Goal: Navigation & Orientation: Find specific page/section

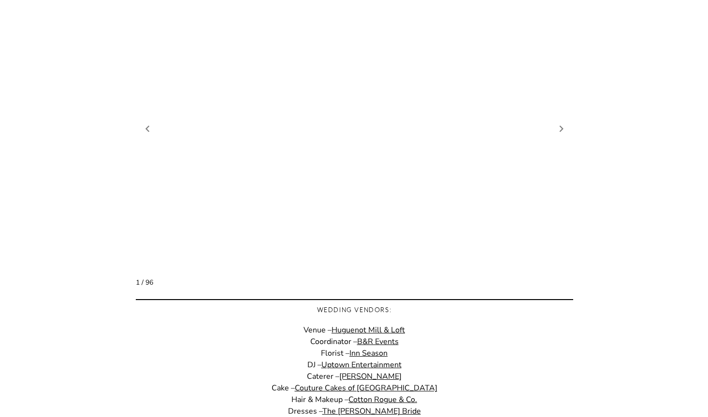
scroll to position [725, 0]
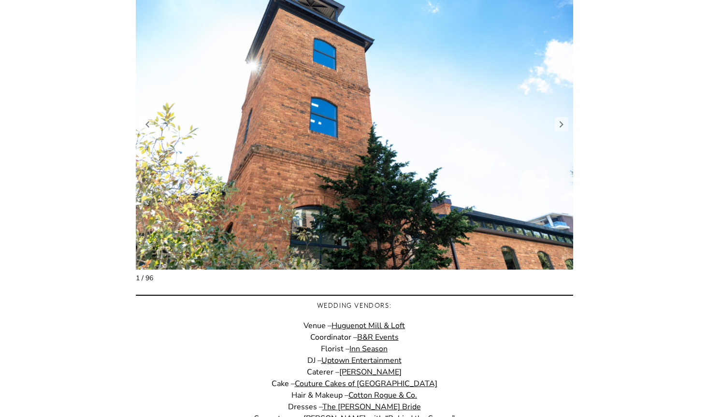
click at [561, 132] on figure "2 / 98" at bounding box center [354, 124] width 437 height 292
click at [562, 124] on link "Next slide" at bounding box center [562, 124] width 14 height 14
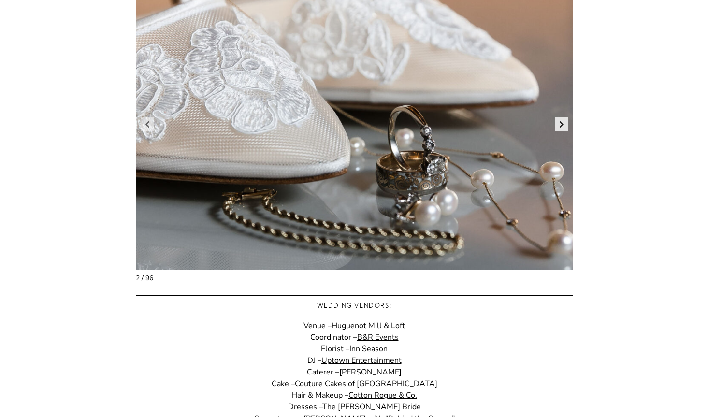
click at [562, 124] on link "Next slide" at bounding box center [562, 124] width 14 height 14
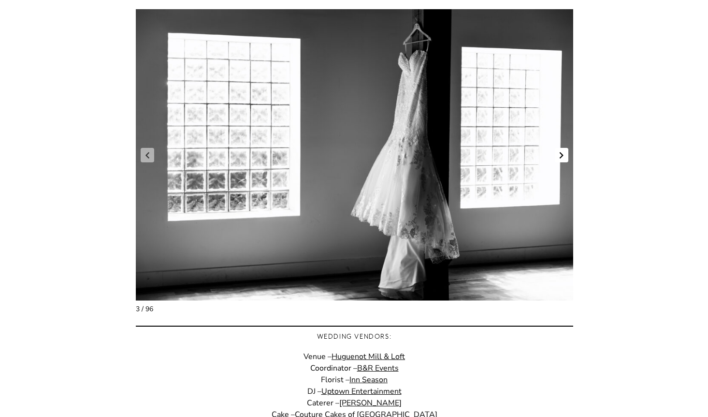
scroll to position [676, 0]
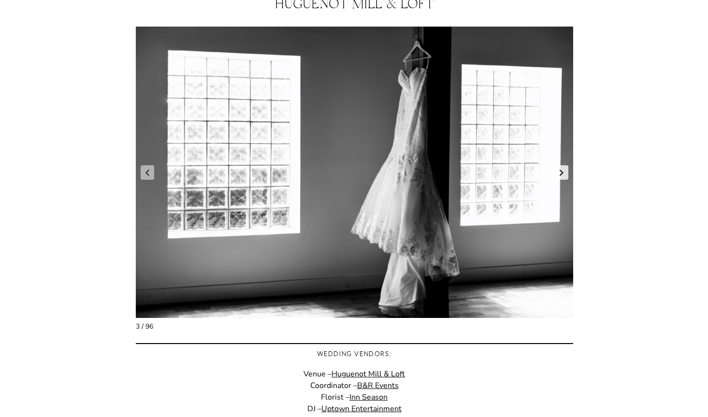
click at [566, 177] on link "Next slide" at bounding box center [562, 172] width 14 height 14
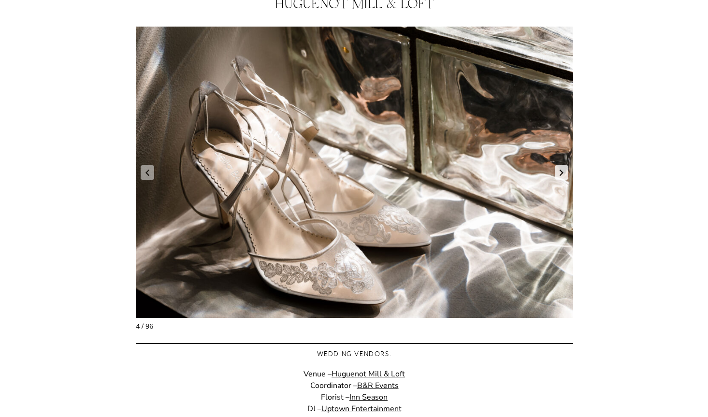
click at [564, 175] on link "Next slide" at bounding box center [562, 172] width 14 height 14
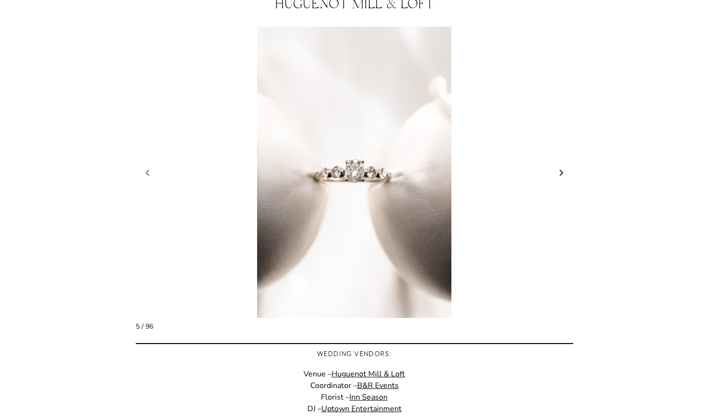
click at [563, 174] on link "Next slide" at bounding box center [562, 172] width 14 height 14
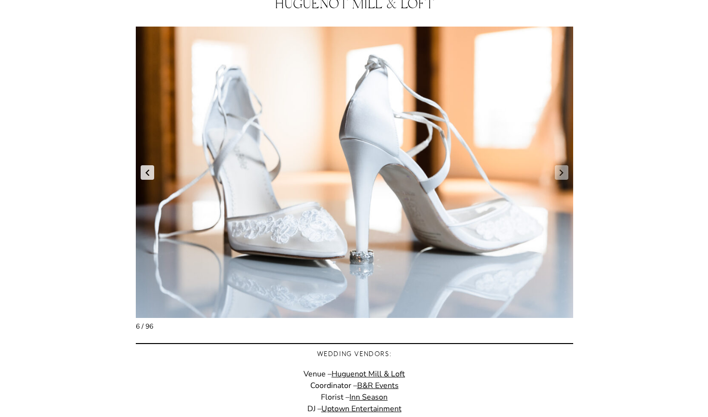
click at [149, 174] on link "Previous slide" at bounding box center [148, 172] width 14 height 14
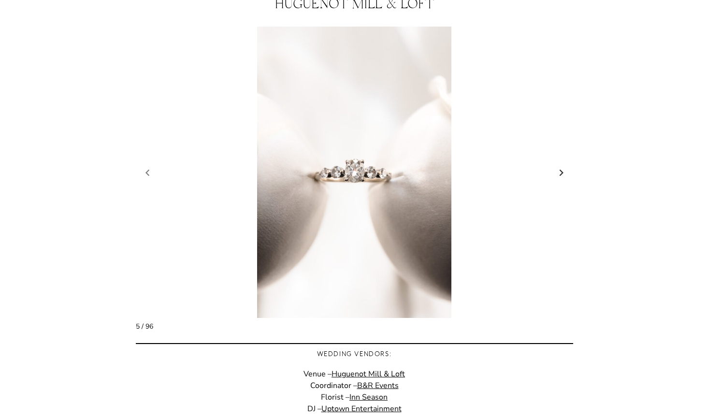
click at [560, 176] on link "Next slide" at bounding box center [562, 172] width 14 height 14
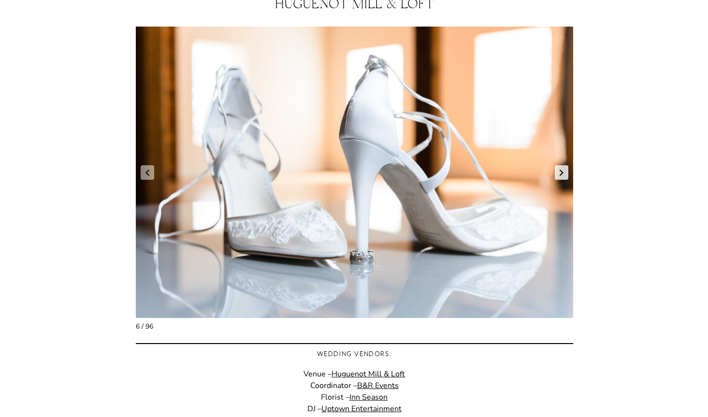
click at [560, 176] on link "Next slide" at bounding box center [562, 172] width 14 height 14
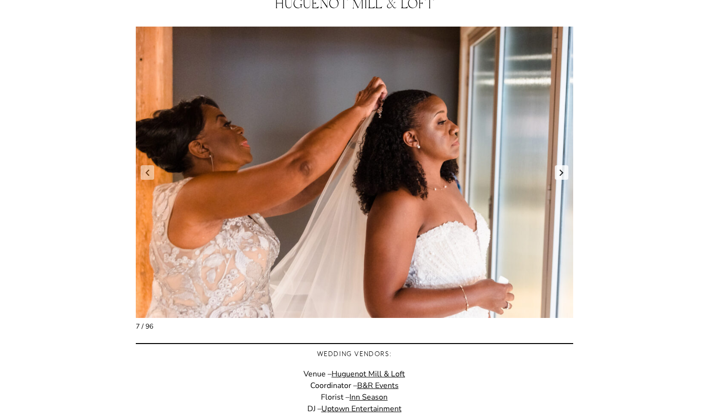
click at [560, 176] on link "Next slide" at bounding box center [562, 172] width 14 height 14
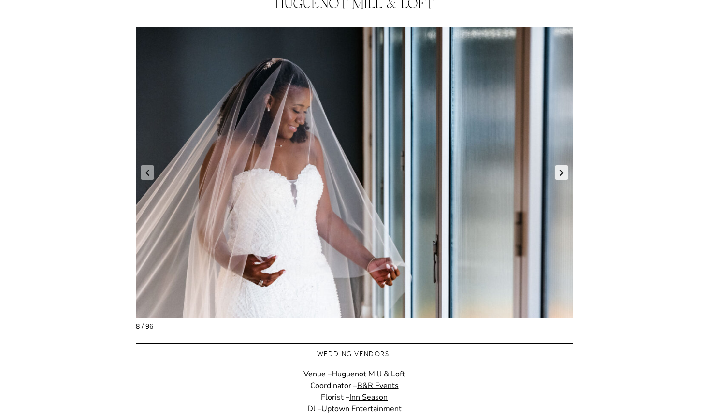
click at [560, 176] on link "Next slide" at bounding box center [562, 172] width 14 height 14
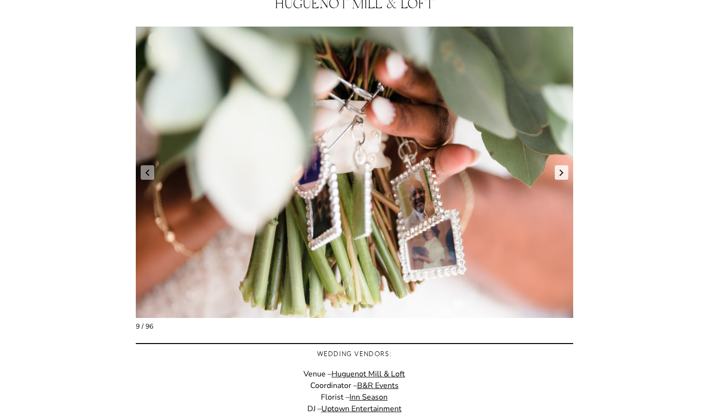
click at [560, 176] on link "Next slide" at bounding box center [562, 172] width 14 height 14
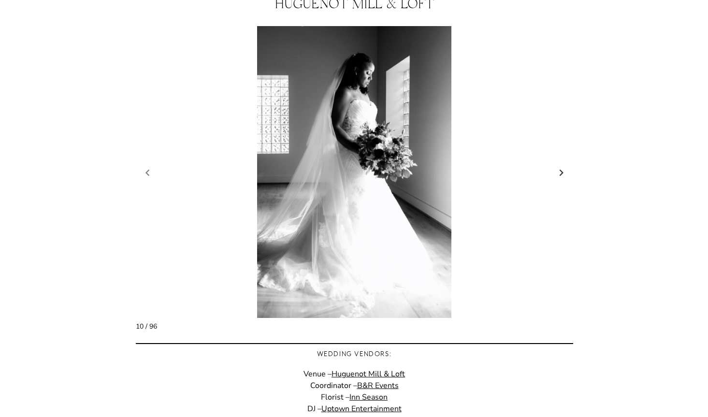
click at [560, 176] on link "Next slide" at bounding box center [562, 172] width 14 height 14
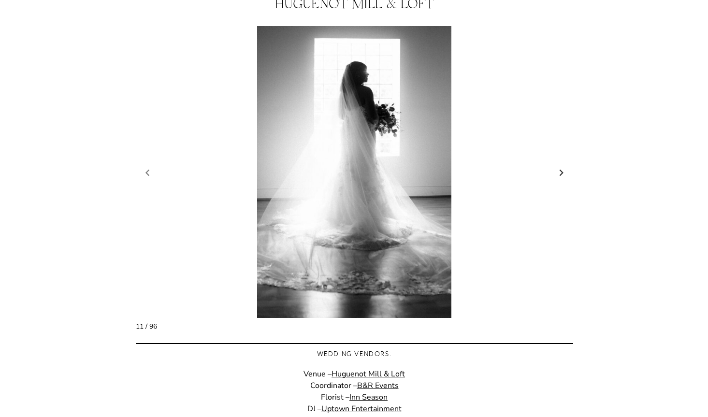
click at [560, 176] on link "Next slide" at bounding box center [562, 172] width 14 height 14
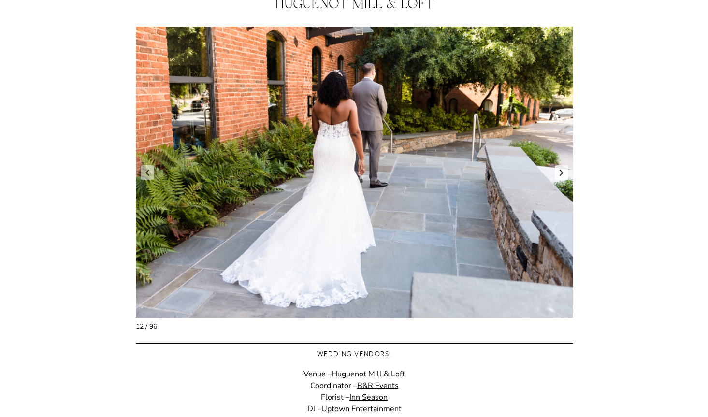
click at [560, 176] on link "Next slide" at bounding box center [562, 172] width 14 height 14
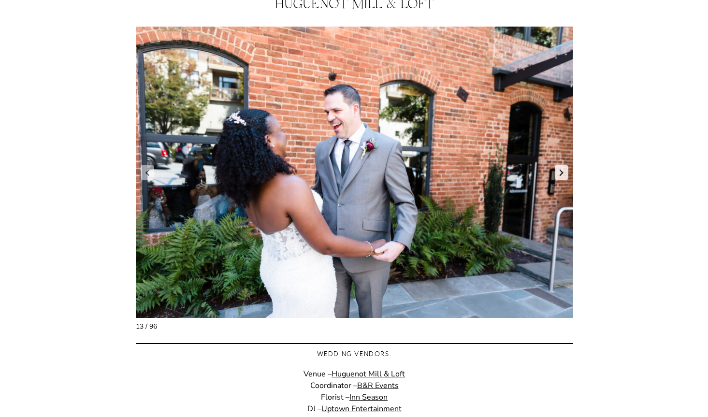
click at [560, 176] on link "Next slide" at bounding box center [562, 172] width 14 height 14
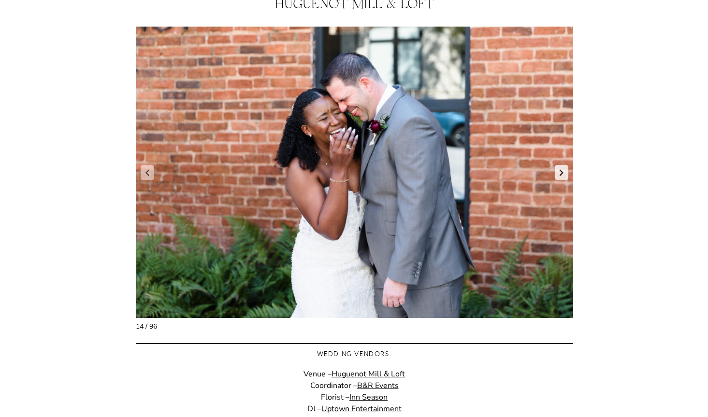
click at [560, 176] on link "Next slide" at bounding box center [562, 172] width 14 height 14
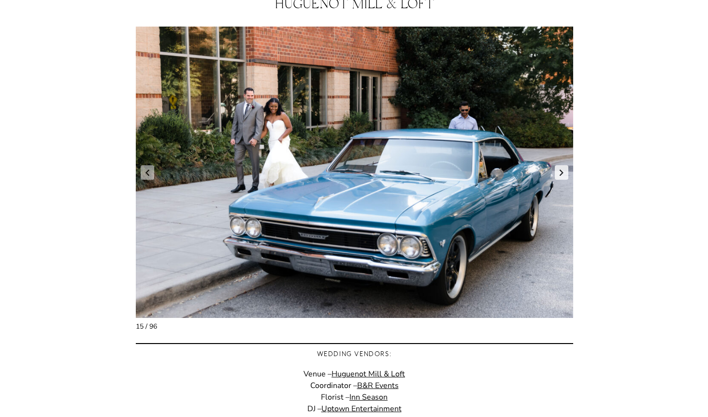
click at [560, 176] on link "Next slide" at bounding box center [562, 172] width 14 height 14
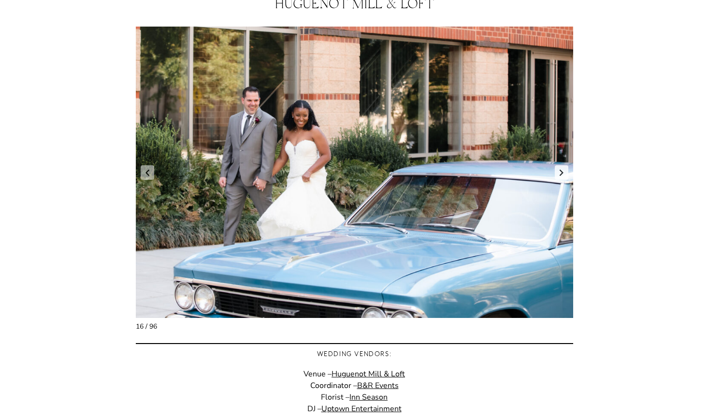
click at [560, 176] on link "Next slide" at bounding box center [562, 172] width 14 height 14
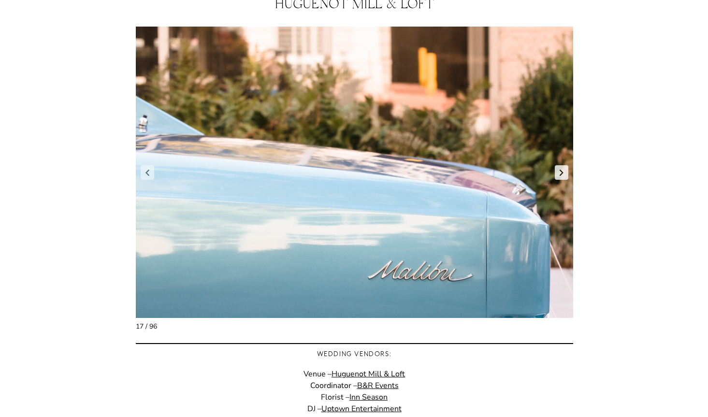
click at [560, 176] on link "Next slide" at bounding box center [562, 172] width 14 height 14
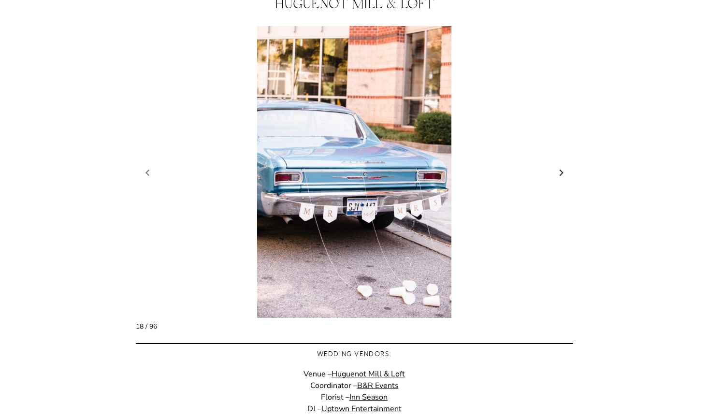
click at [560, 176] on link "Next slide" at bounding box center [562, 172] width 14 height 14
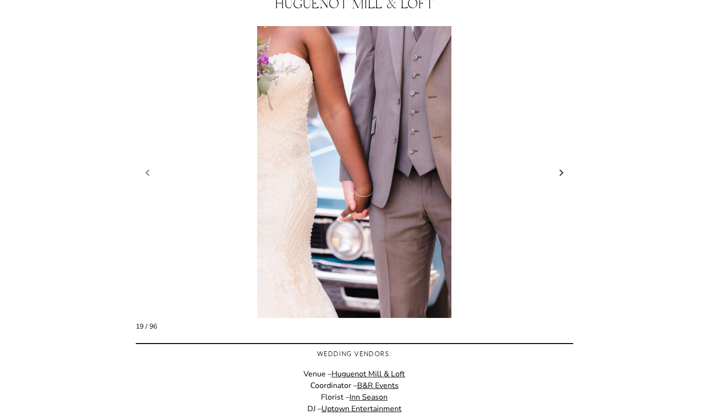
click at [560, 176] on link "Next slide" at bounding box center [562, 172] width 14 height 14
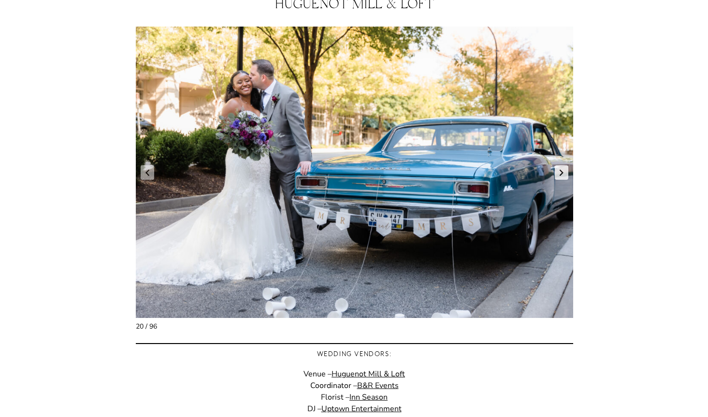
click at [560, 176] on link "Next slide" at bounding box center [562, 172] width 14 height 14
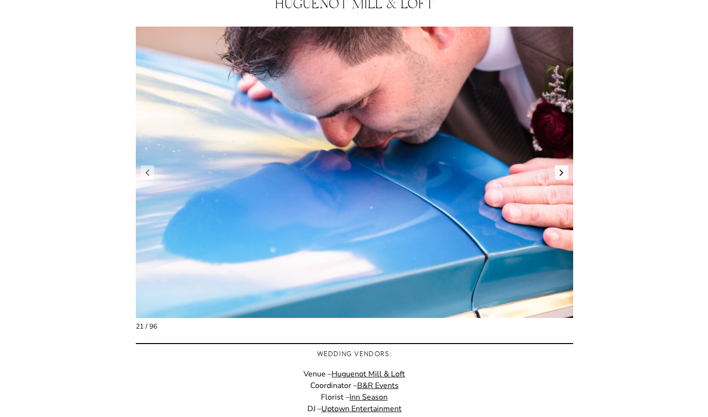
click at [560, 176] on link "Next slide" at bounding box center [562, 172] width 14 height 14
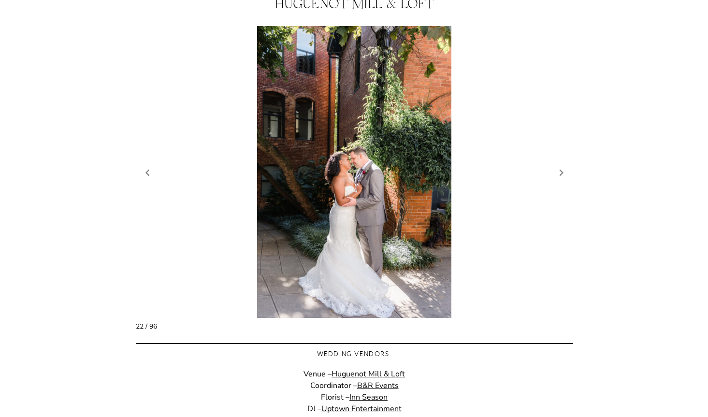
click at [148, 180] on figure "23 / 98" at bounding box center [354, 172] width 437 height 292
click at [144, 173] on link "Previous slide" at bounding box center [148, 172] width 14 height 14
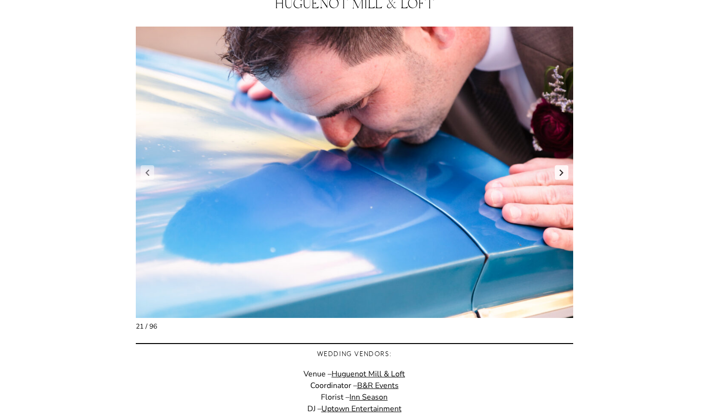
click at [557, 171] on link "Next slide" at bounding box center [562, 172] width 14 height 14
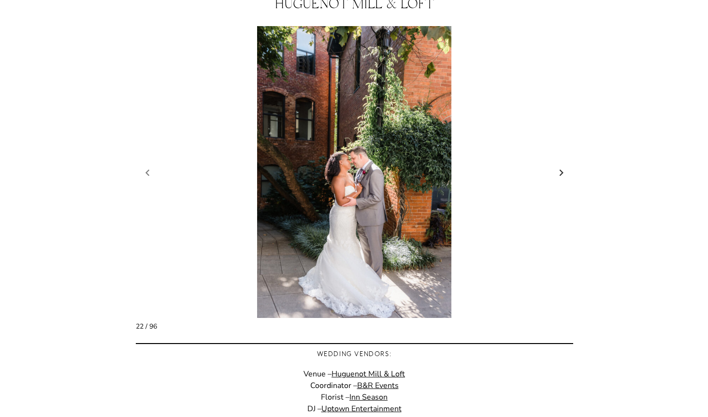
click at [557, 171] on link "Next slide" at bounding box center [562, 172] width 14 height 14
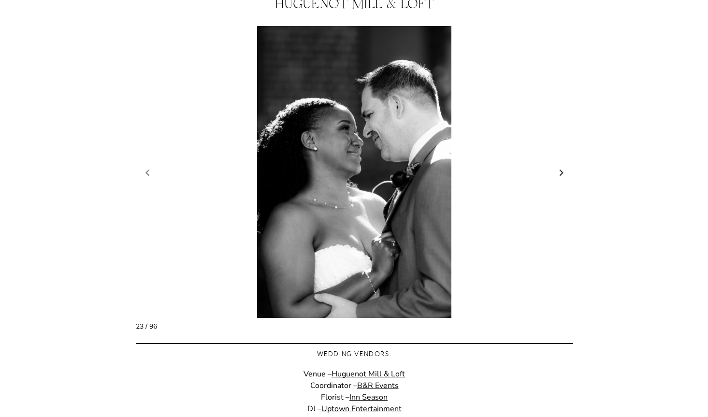
click at [557, 171] on link "Next slide" at bounding box center [562, 172] width 14 height 14
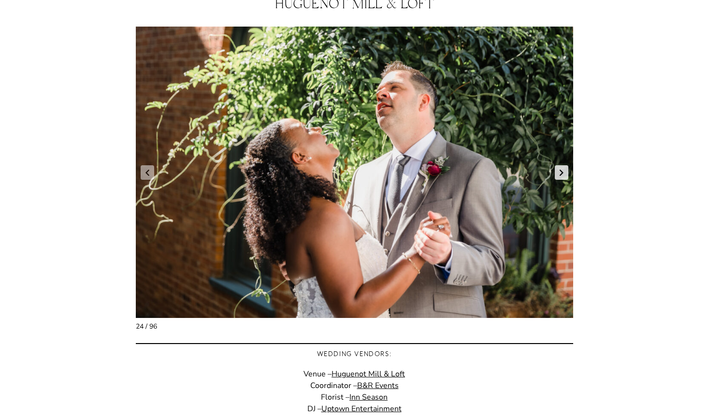
click at [557, 171] on link "Next slide" at bounding box center [562, 172] width 14 height 14
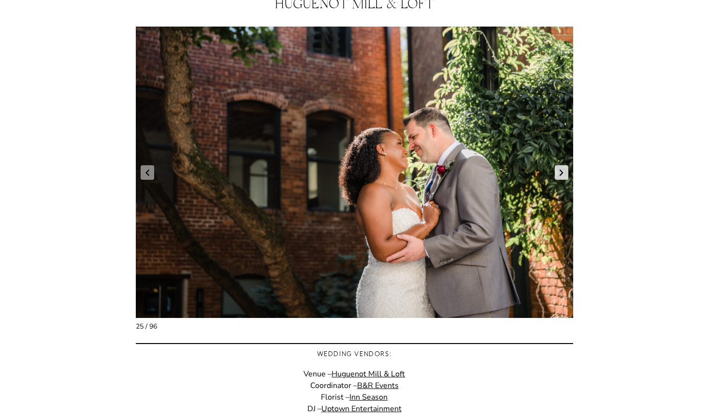
click at [557, 171] on link "Next slide" at bounding box center [562, 172] width 14 height 14
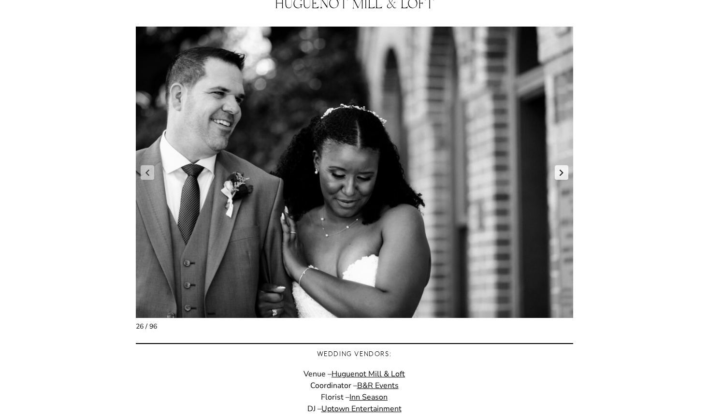
click at [557, 171] on link "Next slide" at bounding box center [562, 172] width 14 height 14
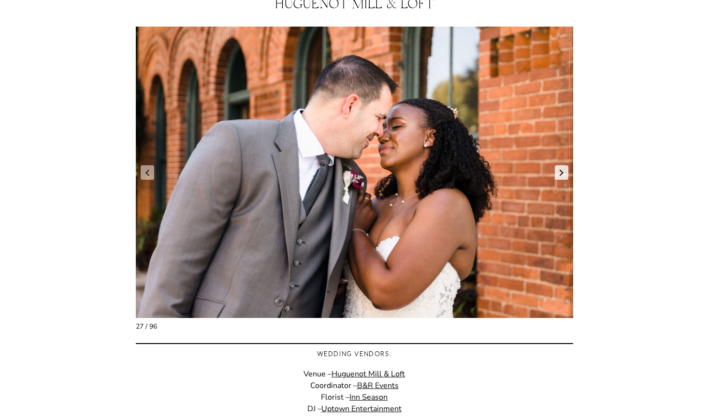
click at [557, 171] on link "Next slide" at bounding box center [562, 172] width 14 height 14
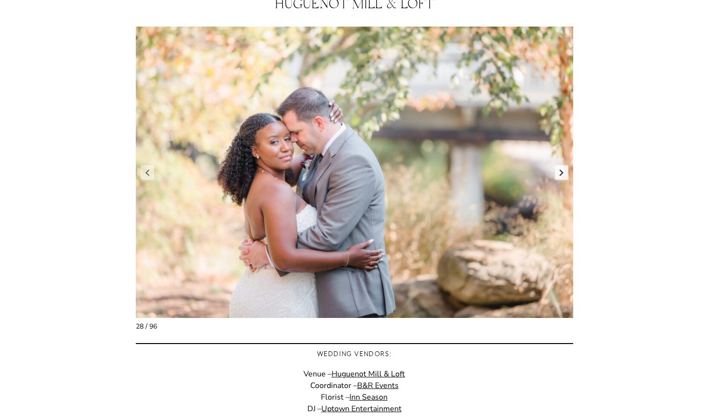
click at [557, 171] on link "Next slide" at bounding box center [562, 172] width 14 height 14
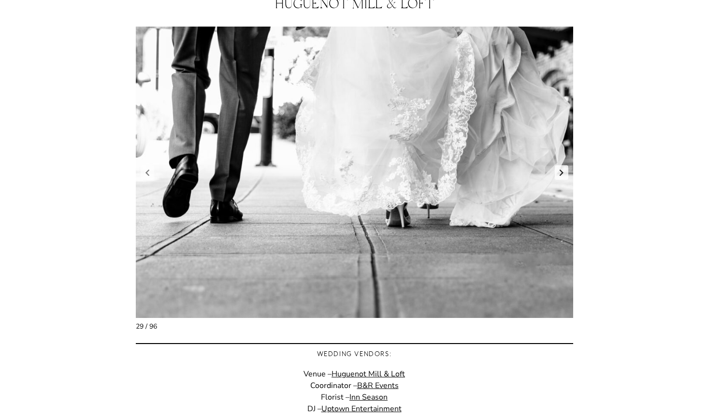
click at [557, 171] on link "Next slide" at bounding box center [562, 172] width 14 height 14
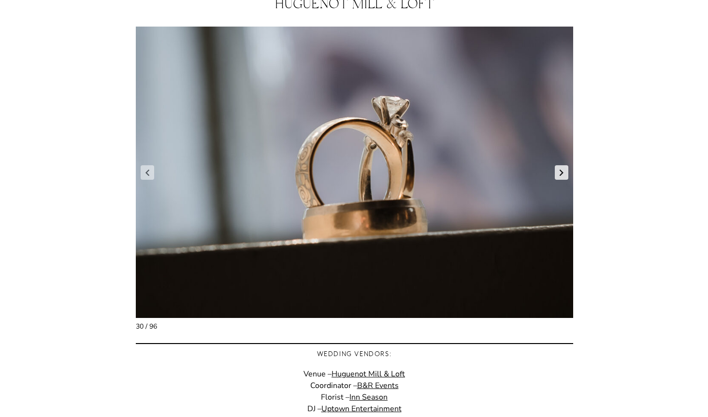
click at [557, 171] on link "Next slide" at bounding box center [562, 172] width 14 height 14
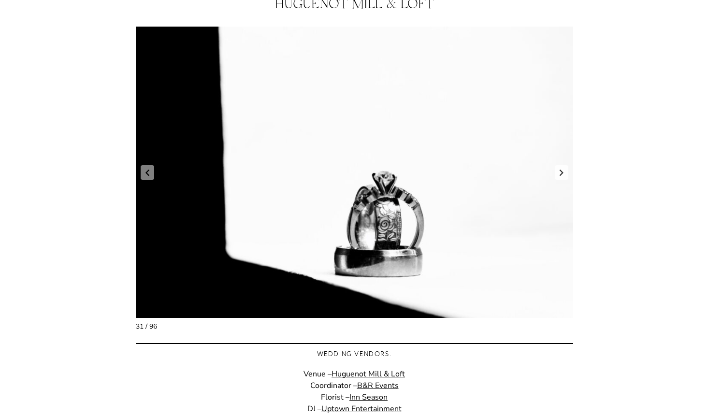
click at [557, 171] on link "Next slide" at bounding box center [562, 172] width 14 height 14
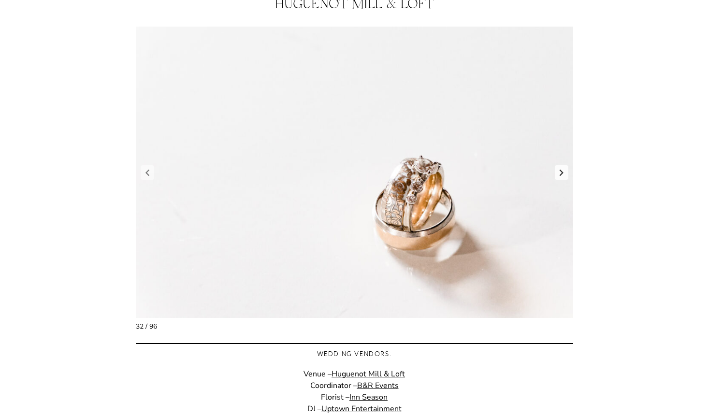
click at [557, 171] on link "Next slide" at bounding box center [562, 172] width 14 height 14
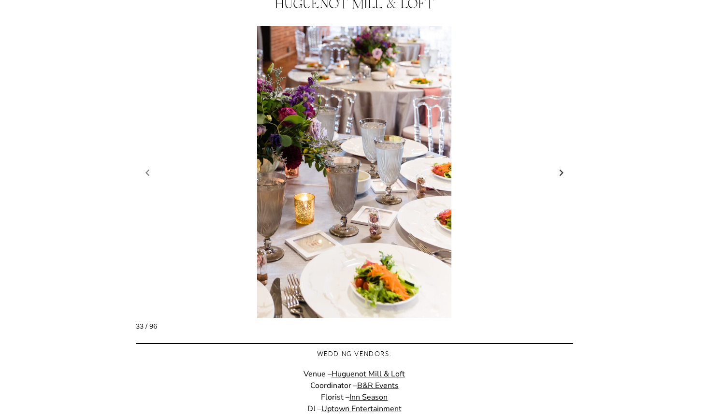
click at [557, 171] on link "Next slide" at bounding box center [562, 172] width 14 height 14
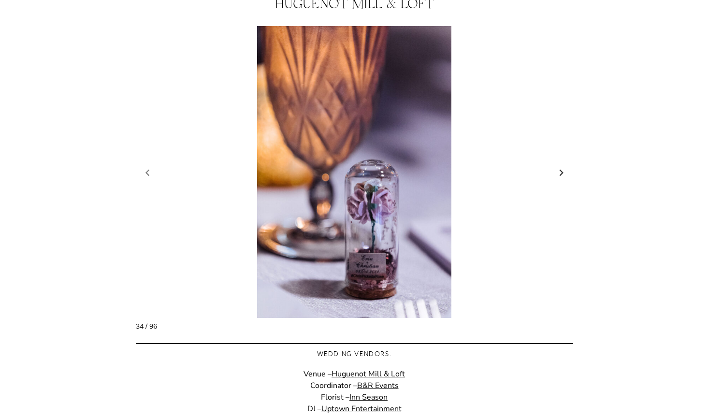
click at [557, 171] on link "Next slide" at bounding box center [562, 172] width 14 height 14
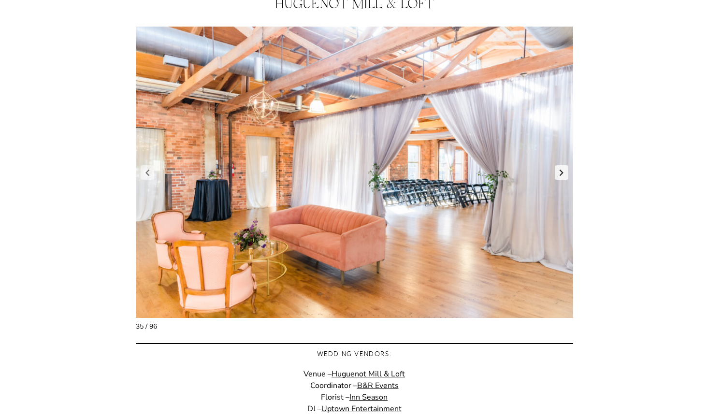
click at [557, 171] on link "Next slide" at bounding box center [562, 172] width 14 height 14
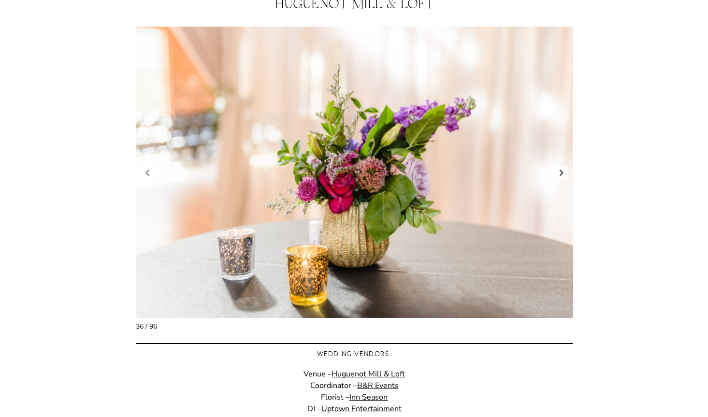
click at [557, 171] on link "Next slide" at bounding box center [562, 172] width 14 height 14
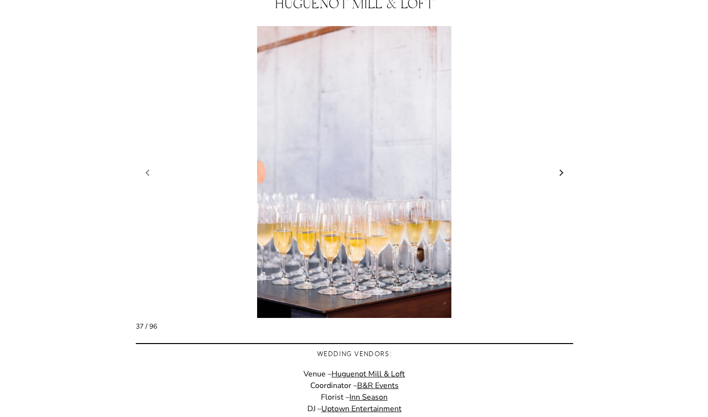
click at [557, 171] on link "Next slide" at bounding box center [562, 172] width 14 height 14
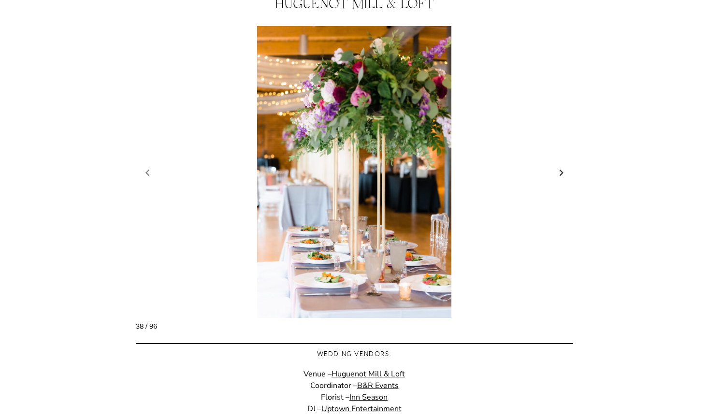
click at [557, 171] on link "Next slide" at bounding box center [562, 172] width 14 height 14
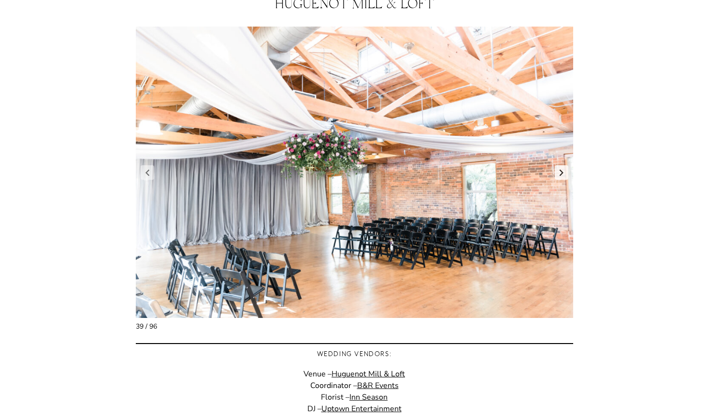
click at [557, 171] on link "Next slide" at bounding box center [562, 172] width 14 height 14
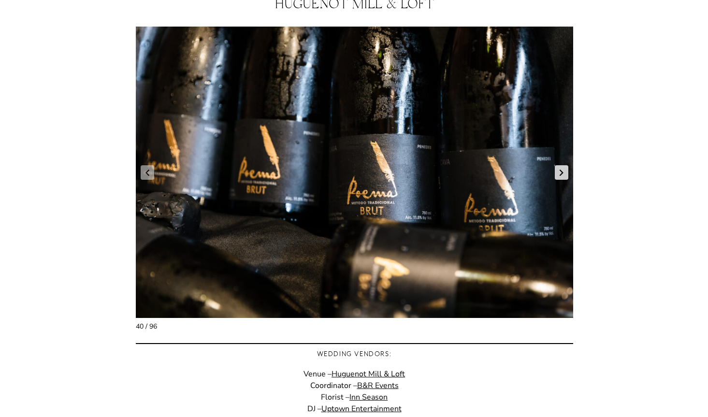
click at [557, 171] on link "Next slide" at bounding box center [562, 172] width 14 height 14
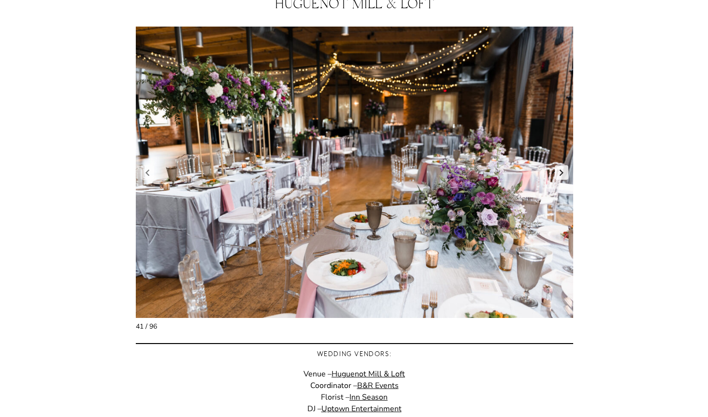
click at [557, 171] on link "Next slide" at bounding box center [562, 172] width 14 height 14
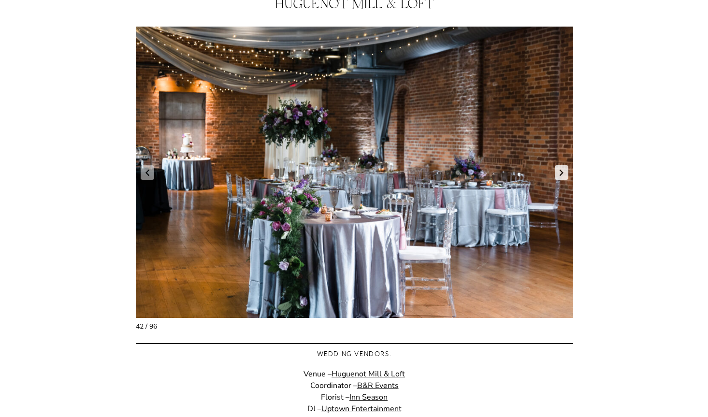
click at [557, 171] on link "Next slide" at bounding box center [562, 172] width 14 height 14
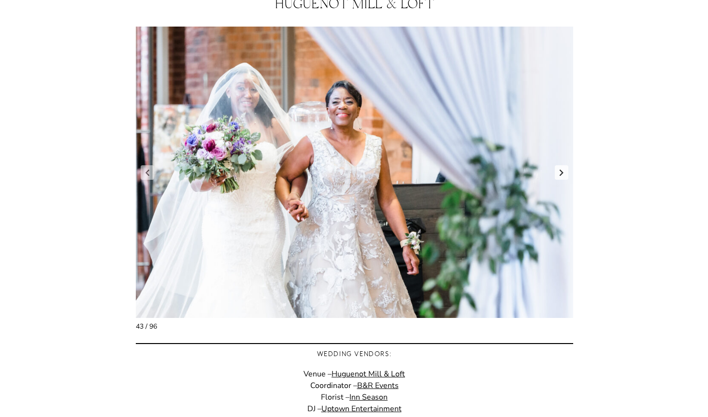
click at [557, 171] on link "Next slide" at bounding box center [562, 172] width 14 height 14
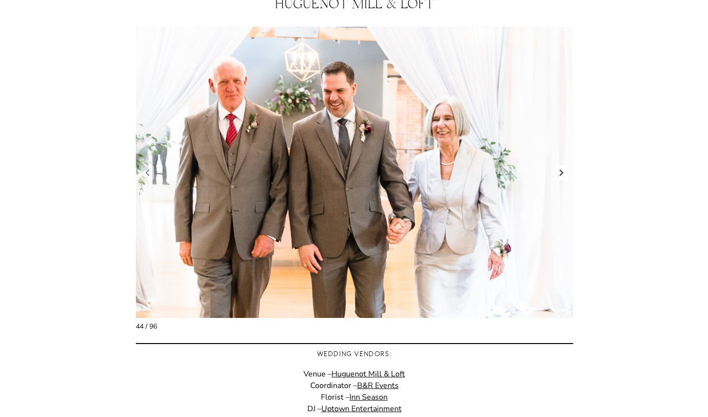
click at [557, 171] on link "Next slide" at bounding box center [562, 172] width 14 height 14
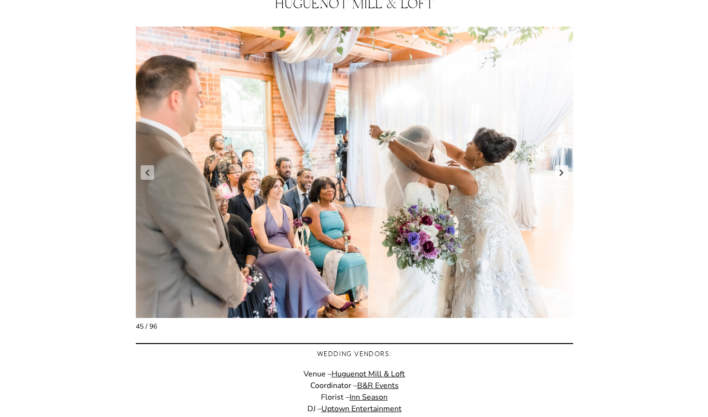
click at [557, 171] on link "Next slide" at bounding box center [562, 172] width 14 height 14
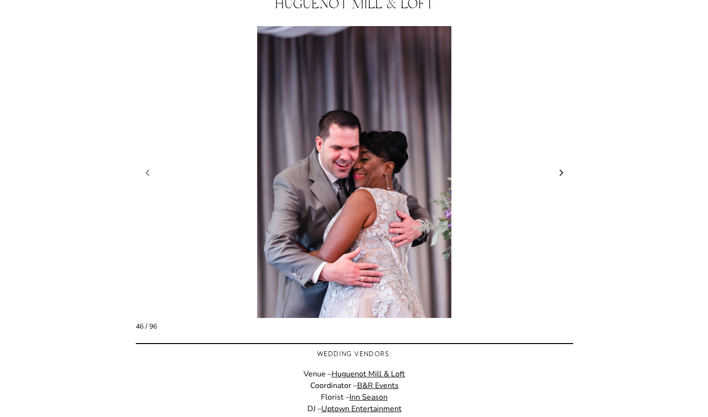
click at [557, 171] on link "Next slide" at bounding box center [562, 172] width 14 height 14
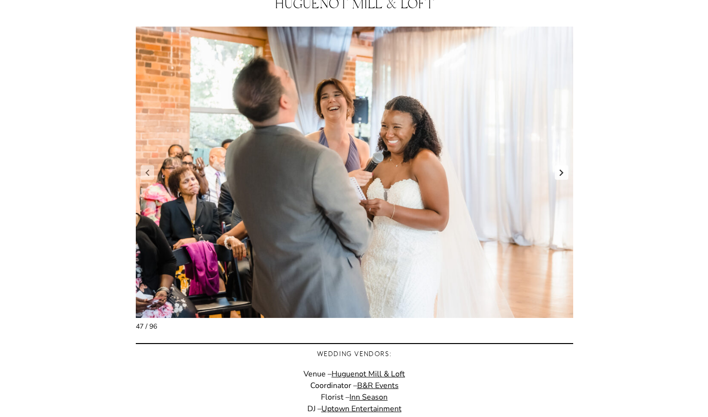
click at [557, 171] on link "Next slide" at bounding box center [562, 172] width 14 height 14
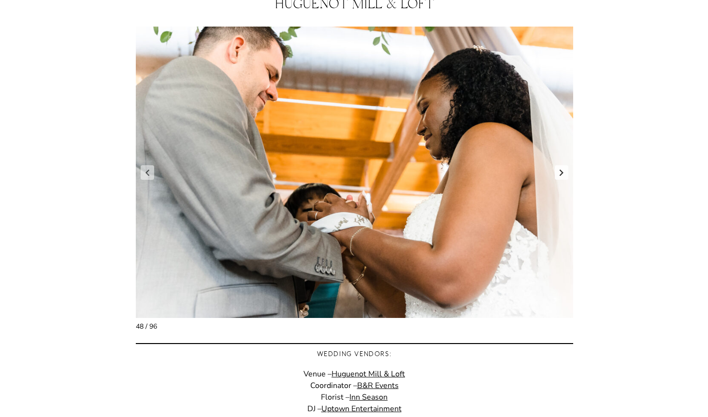
click at [557, 171] on link "Next slide" at bounding box center [562, 172] width 14 height 14
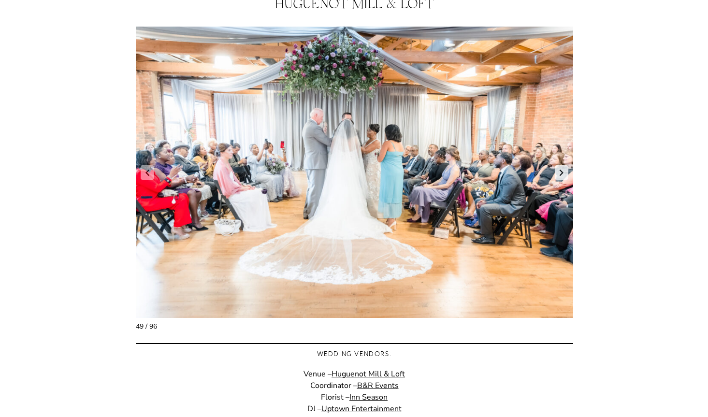
click at [557, 171] on link "Next slide" at bounding box center [562, 172] width 14 height 14
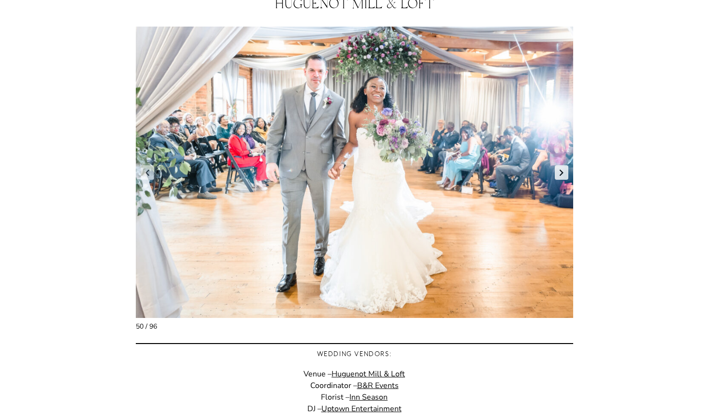
click at [557, 171] on link "Next slide" at bounding box center [562, 172] width 14 height 14
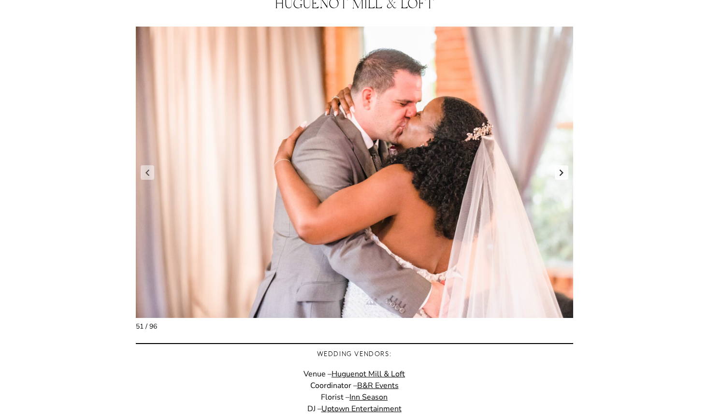
click at [557, 171] on link "Next slide" at bounding box center [562, 172] width 14 height 14
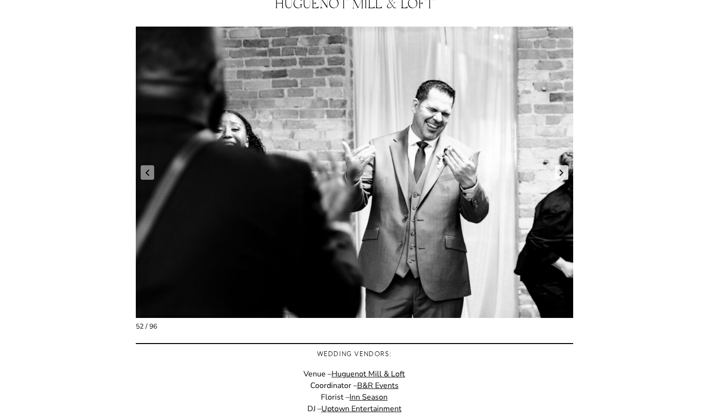
click at [557, 171] on link "Next slide" at bounding box center [562, 172] width 14 height 14
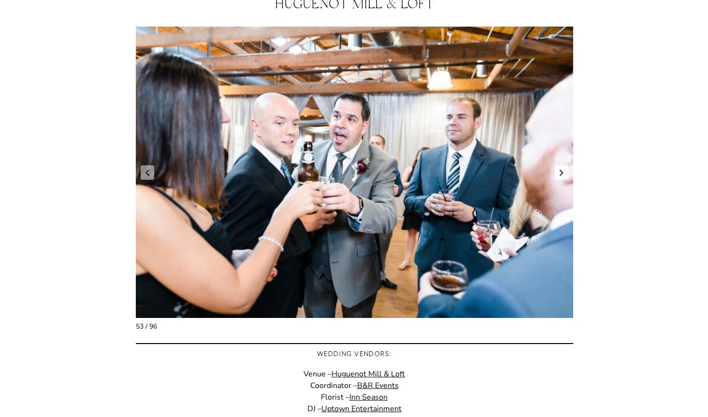
click at [557, 171] on link "Next slide" at bounding box center [562, 172] width 14 height 14
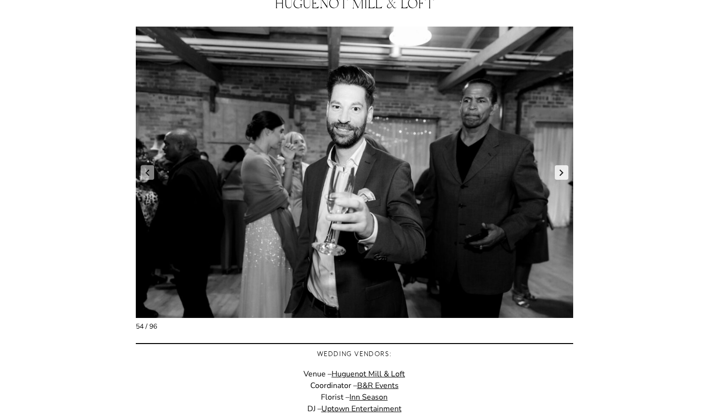
click at [557, 171] on link "Next slide" at bounding box center [562, 172] width 14 height 14
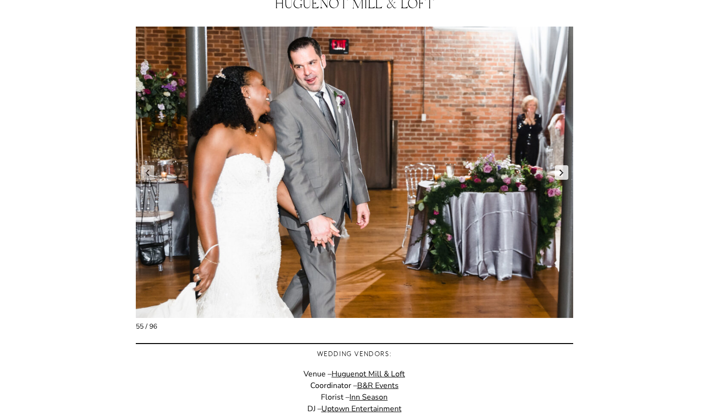
click at [557, 171] on link "Next slide" at bounding box center [562, 172] width 14 height 14
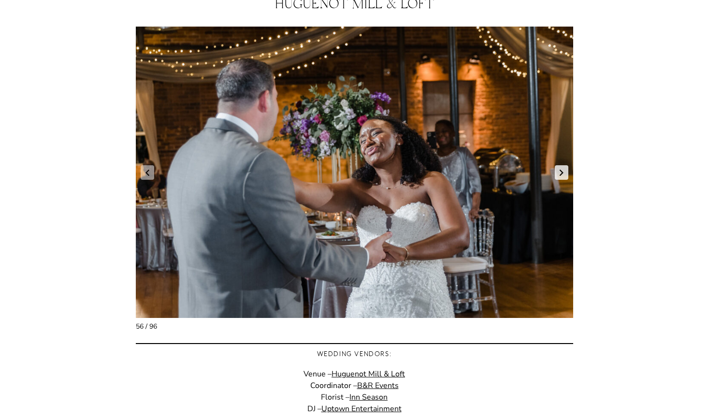
click at [557, 171] on link "Next slide" at bounding box center [562, 172] width 14 height 14
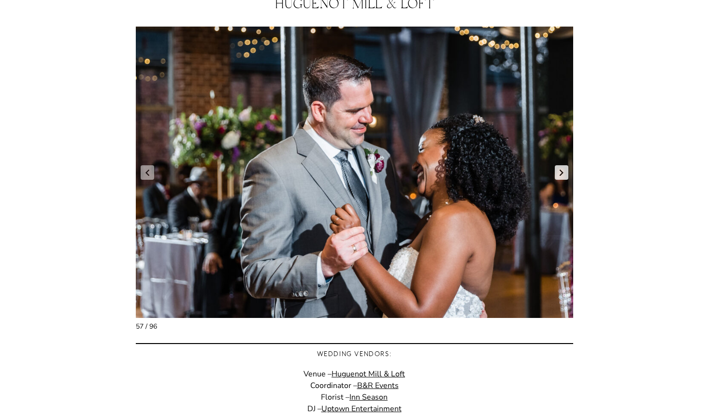
click at [557, 171] on link "Next slide" at bounding box center [562, 172] width 14 height 14
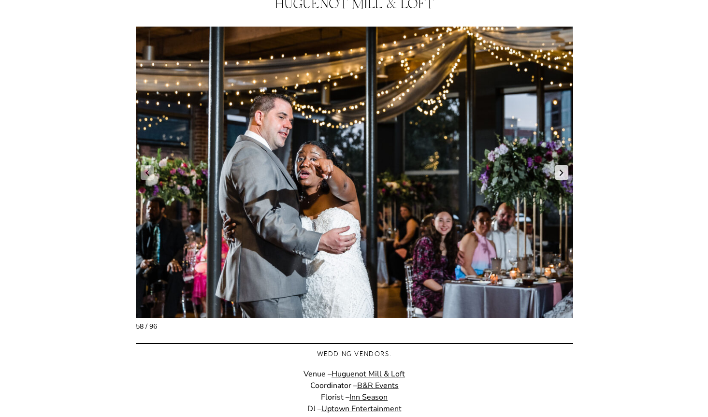
click at [557, 171] on link "Next slide" at bounding box center [562, 172] width 14 height 14
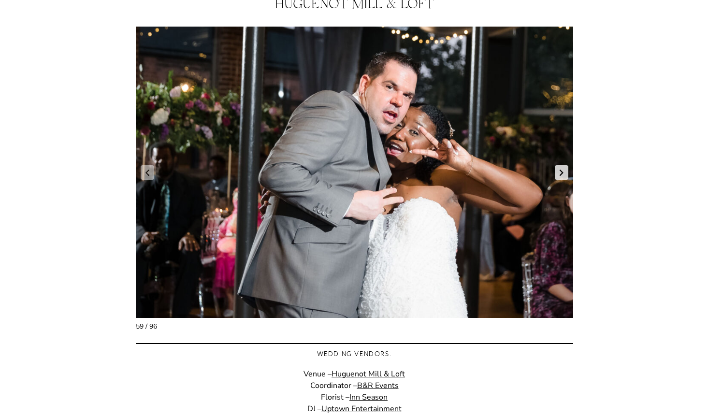
click at [557, 171] on link "Next slide" at bounding box center [562, 172] width 14 height 14
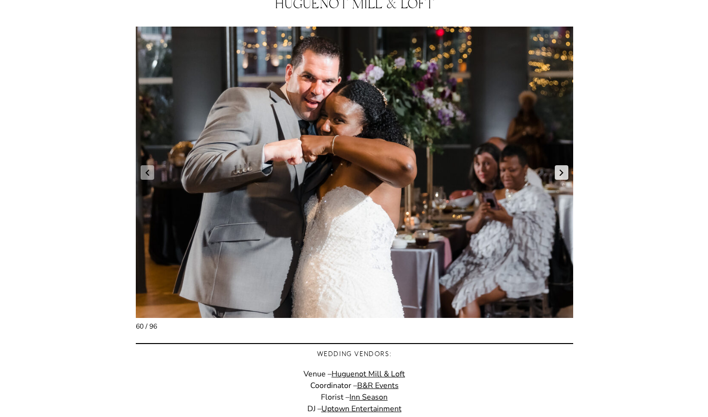
click at [557, 171] on link "Next slide" at bounding box center [562, 172] width 14 height 14
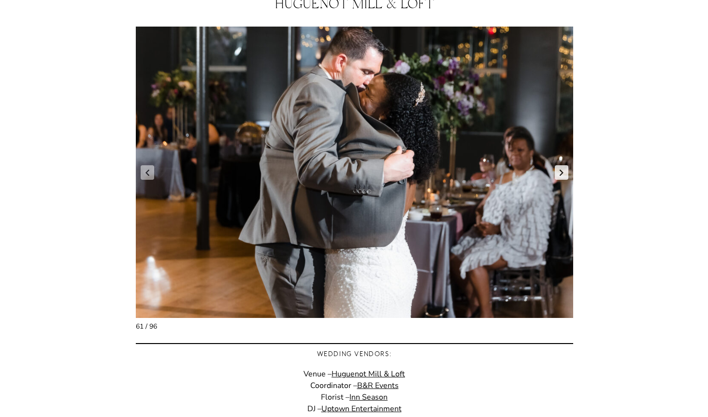
click at [557, 171] on link "Next slide" at bounding box center [562, 172] width 14 height 14
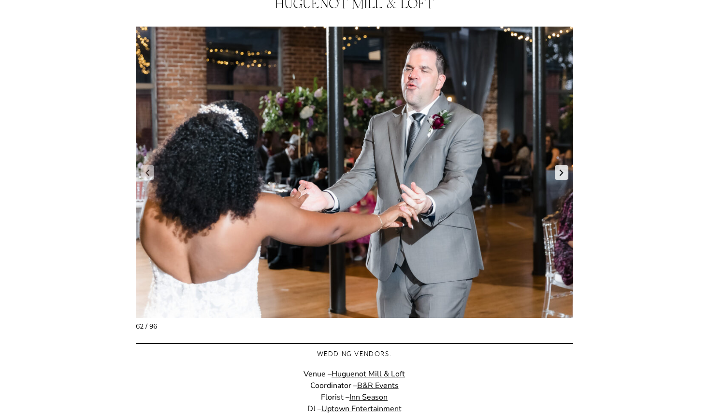
click at [557, 171] on link "Next slide" at bounding box center [562, 172] width 14 height 14
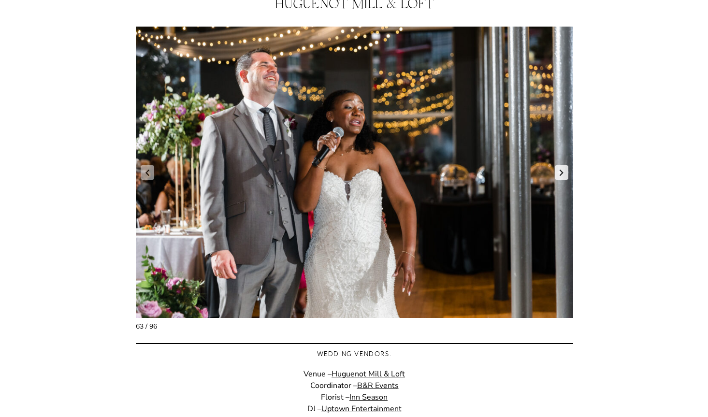
click at [557, 171] on link "Next slide" at bounding box center [562, 172] width 14 height 14
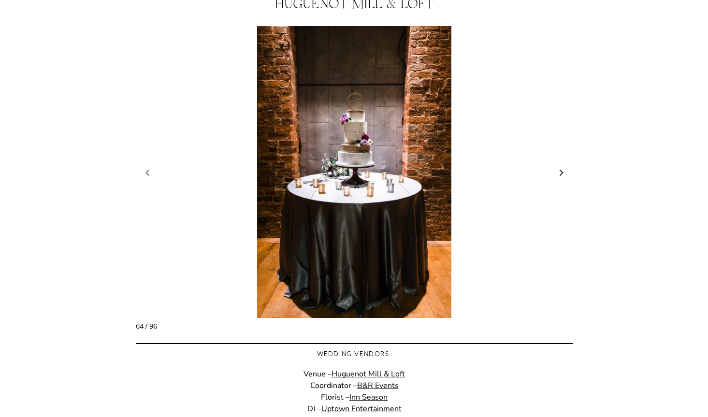
click at [557, 171] on link "Next slide" at bounding box center [562, 172] width 14 height 14
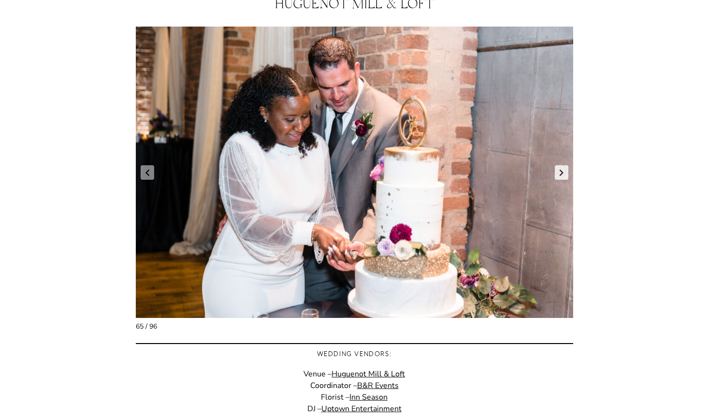
click at [557, 171] on link "Next slide" at bounding box center [562, 172] width 14 height 14
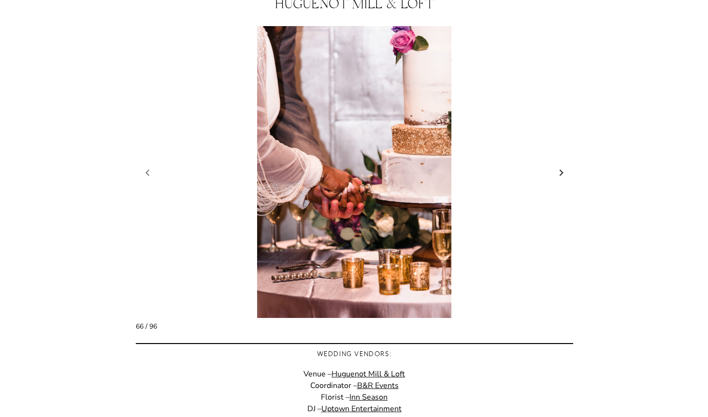
click at [557, 171] on link "Next slide" at bounding box center [562, 172] width 14 height 14
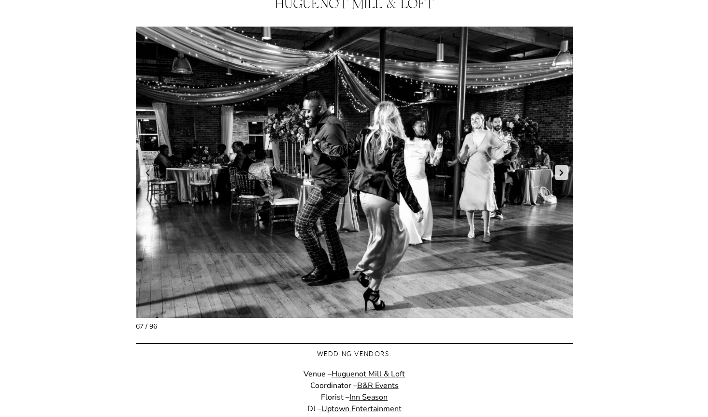
click at [557, 171] on link "Next slide" at bounding box center [562, 172] width 14 height 14
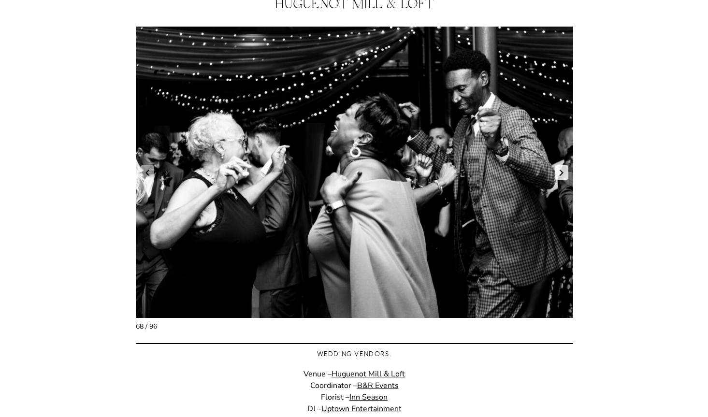
click at [557, 171] on link "Next slide" at bounding box center [562, 172] width 14 height 14
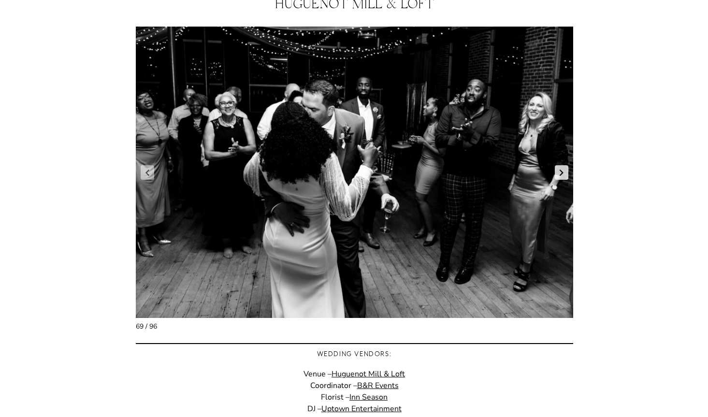
click at [557, 171] on link "Next slide" at bounding box center [562, 172] width 14 height 14
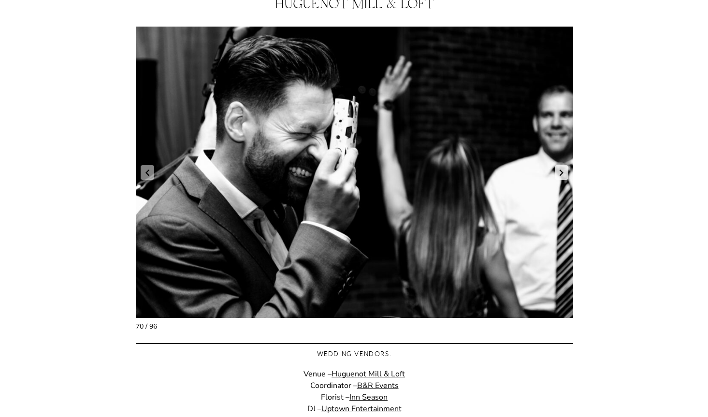
click at [557, 171] on link "Next slide" at bounding box center [562, 172] width 14 height 14
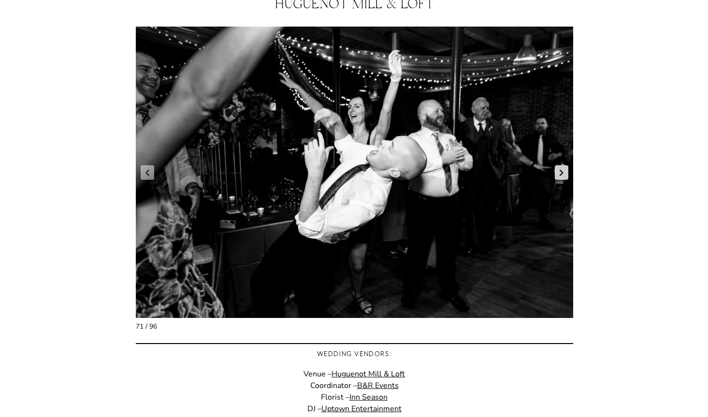
click at [557, 171] on link "Next slide" at bounding box center [562, 172] width 14 height 14
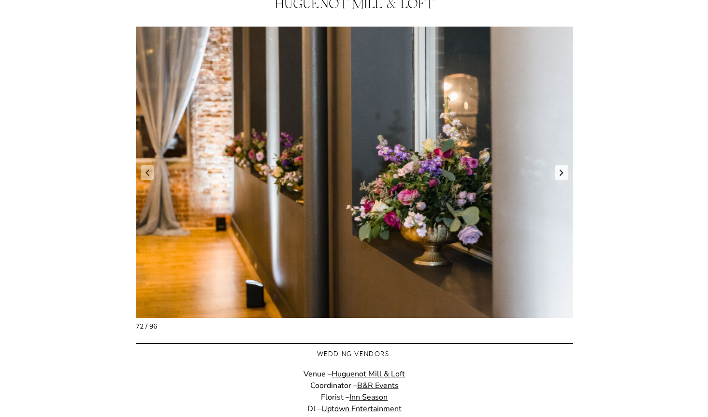
click at [557, 171] on link "Next slide" at bounding box center [562, 172] width 14 height 14
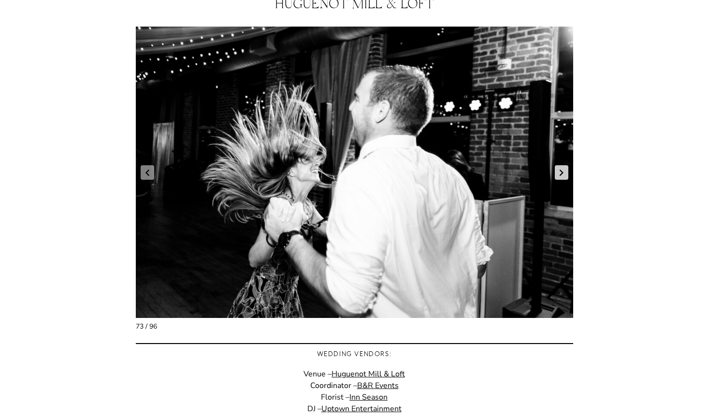
click at [557, 171] on link "Next slide" at bounding box center [562, 172] width 14 height 14
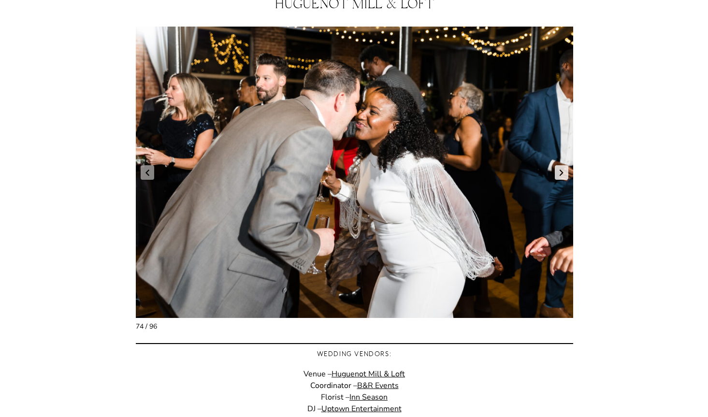
click at [557, 171] on link "Next slide" at bounding box center [562, 172] width 14 height 14
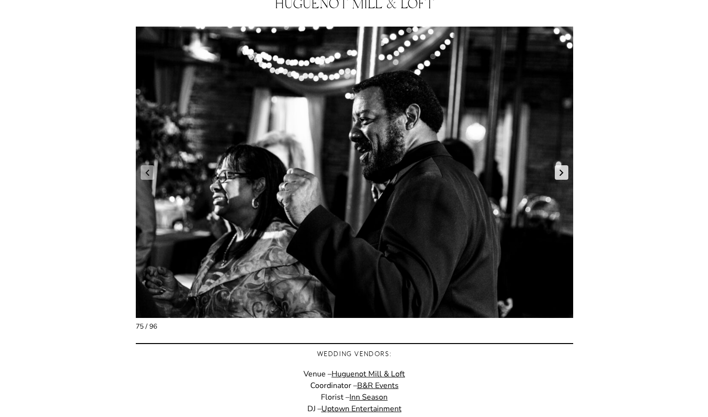
click at [557, 171] on link "Next slide" at bounding box center [562, 172] width 14 height 14
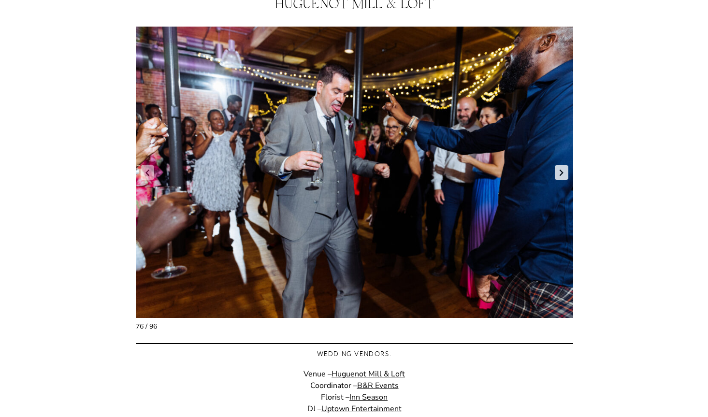
click at [557, 171] on link "Next slide" at bounding box center [562, 172] width 14 height 14
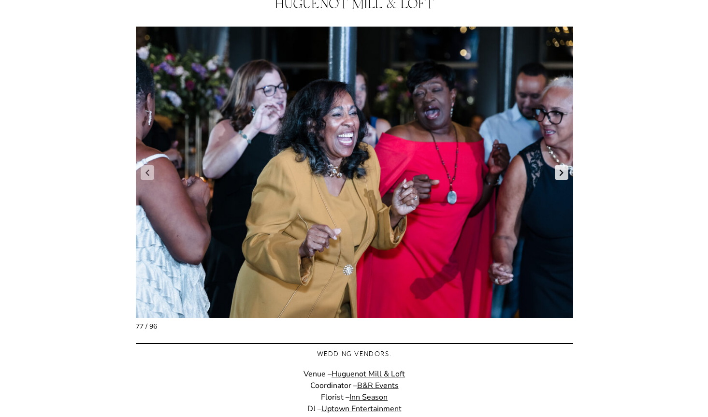
click at [557, 171] on link "Next slide" at bounding box center [562, 172] width 14 height 14
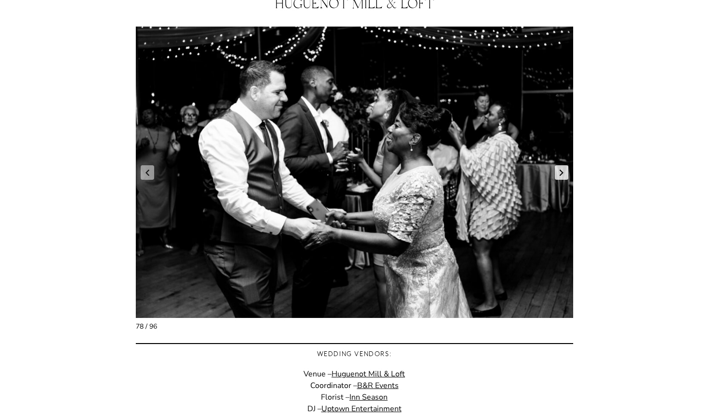
click at [557, 171] on link "Next slide" at bounding box center [562, 172] width 14 height 14
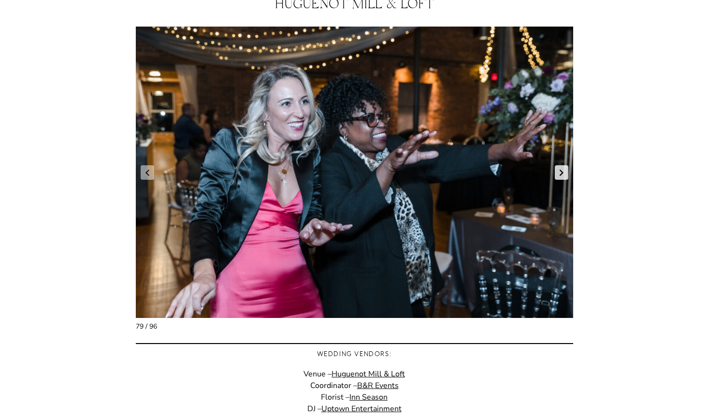
click at [557, 171] on link "Next slide" at bounding box center [562, 172] width 14 height 14
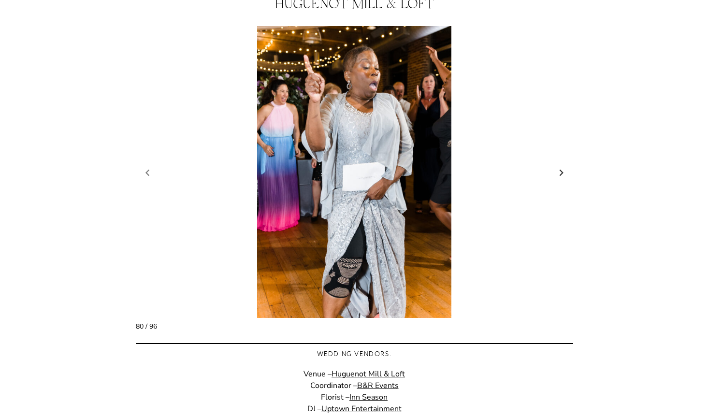
click at [557, 171] on link "Next slide" at bounding box center [562, 172] width 14 height 14
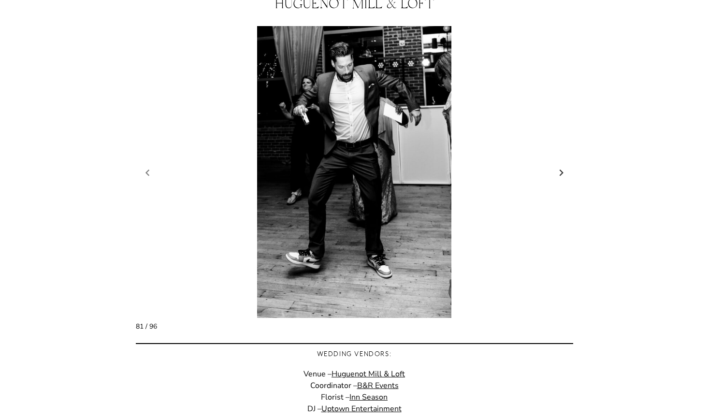
click at [557, 171] on link "Next slide" at bounding box center [562, 172] width 14 height 14
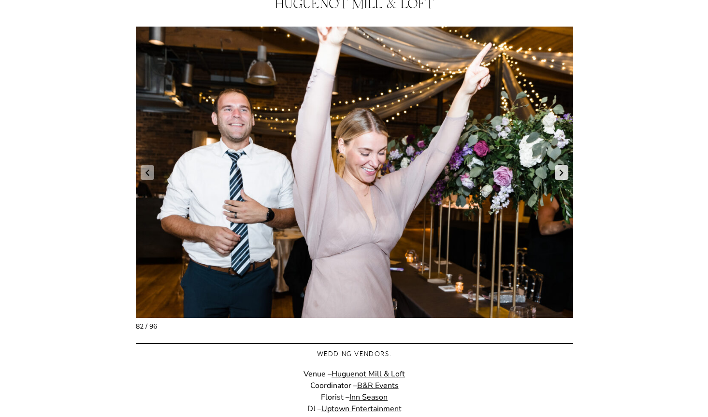
click at [557, 171] on link "Next slide" at bounding box center [562, 172] width 14 height 14
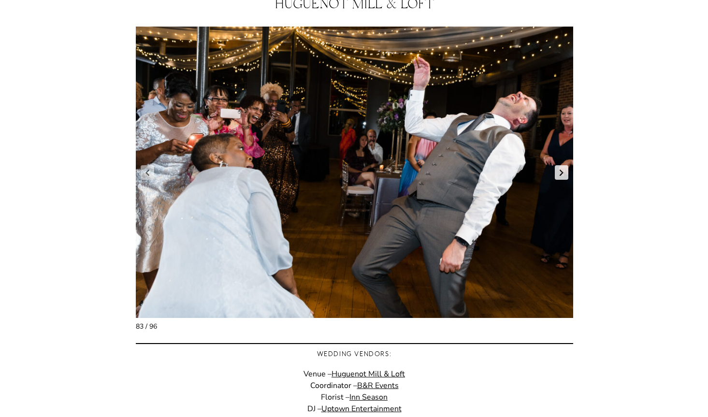
click at [557, 171] on link "Next slide" at bounding box center [562, 172] width 14 height 14
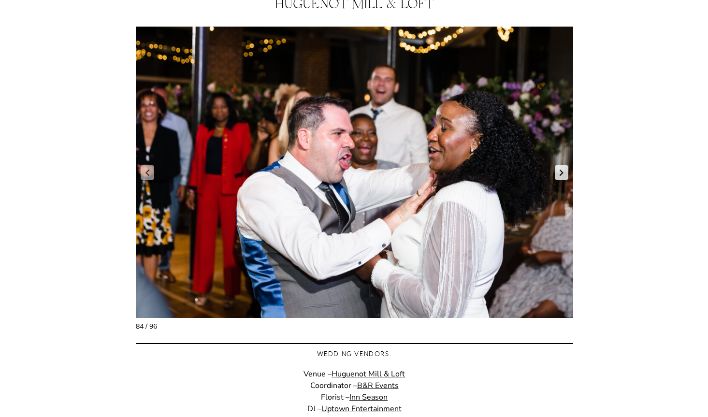
click at [557, 171] on link "Next slide" at bounding box center [562, 172] width 14 height 14
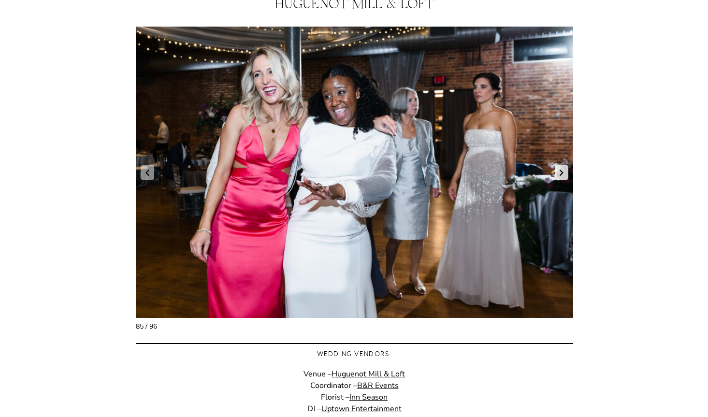
click at [557, 171] on link "Next slide" at bounding box center [562, 172] width 14 height 14
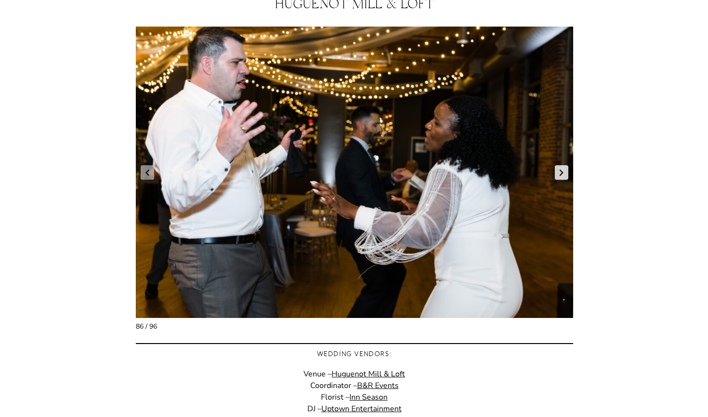
click at [557, 171] on link "Next slide" at bounding box center [562, 172] width 14 height 14
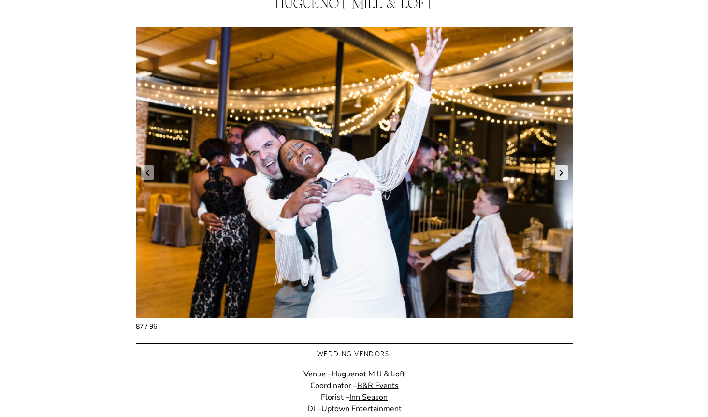
click at [557, 171] on link "Next slide" at bounding box center [562, 172] width 14 height 14
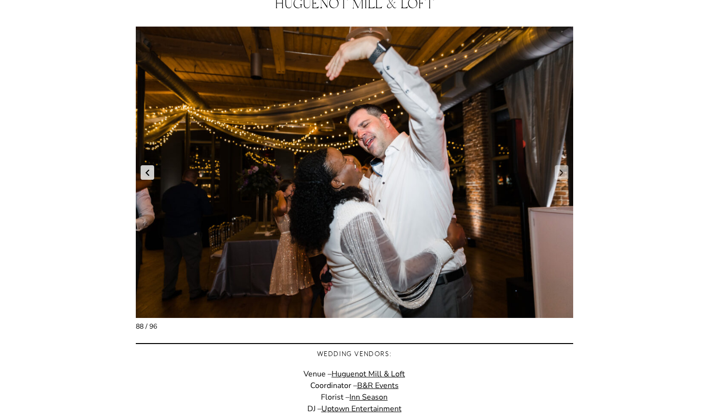
click at [150, 176] on link "Previous slide" at bounding box center [148, 172] width 14 height 14
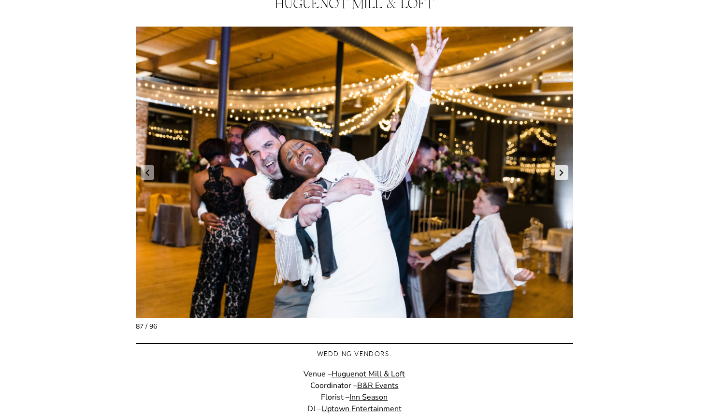
click at [559, 175] on link "Next slide" at bounding box center [562, 172] width 14 height 14
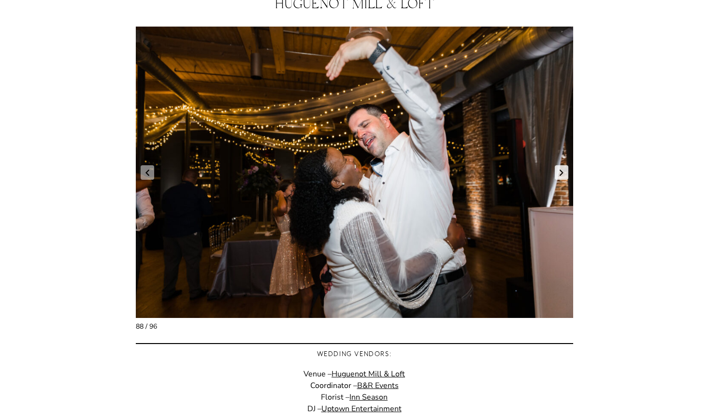
click at [559, 175] on link "Next slide" at bounding box center [562, 172] width 14 height 14
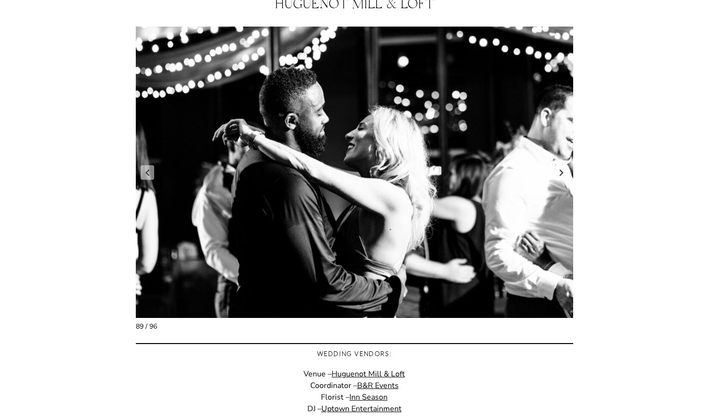
click at [559, 175] on link "Next slide" at bounding box center [562, 172] width 14 height 14
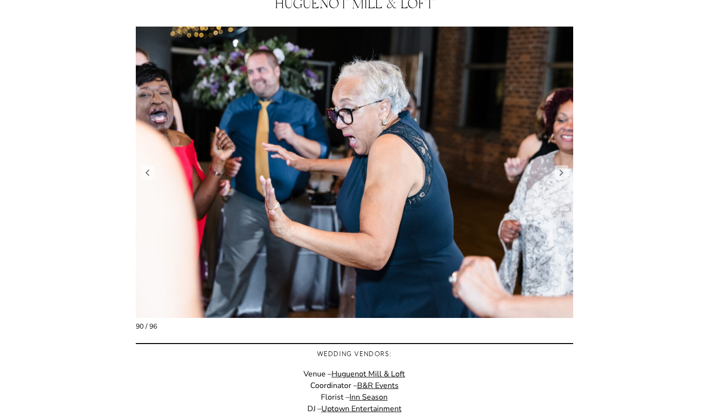
click at [147, 181] on figure "91 / 98" at bounding box center [354, 172] width 437 height 292
click at [148, 175] on link "Previous slide" at bounding box center [148, 172] width 14 height 14
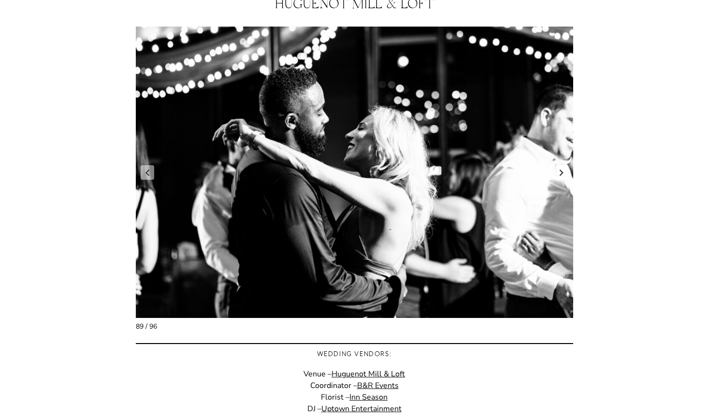
click at [560, 178] on link "Next slide" at bounding box center [562, 172] width 14 height 14
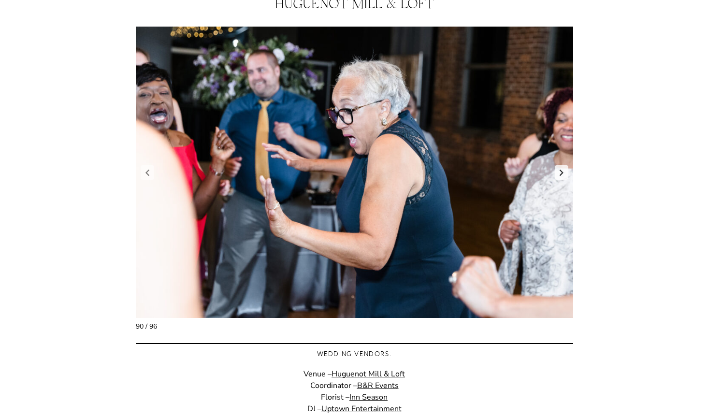
click at [560, 178] on link "Next slide" at bounding box center [562, 172] width 14 height 14
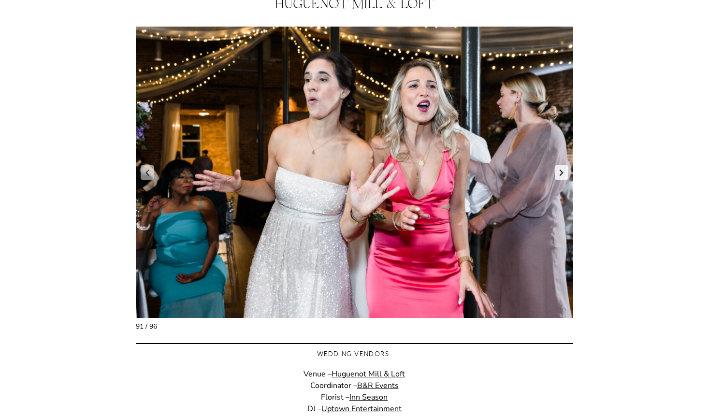
click at [560, 178] on link "Next slide" at bounding box center [562, 172] width 14 height 14
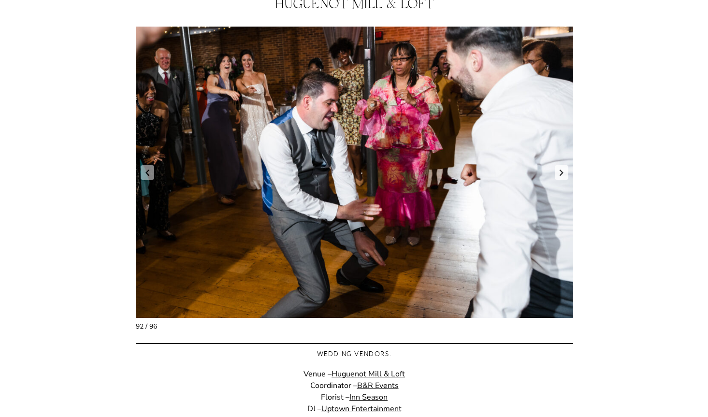
click at [560, 178] on link "Next slide" at bounding box center [562, 172] width 14 height 14
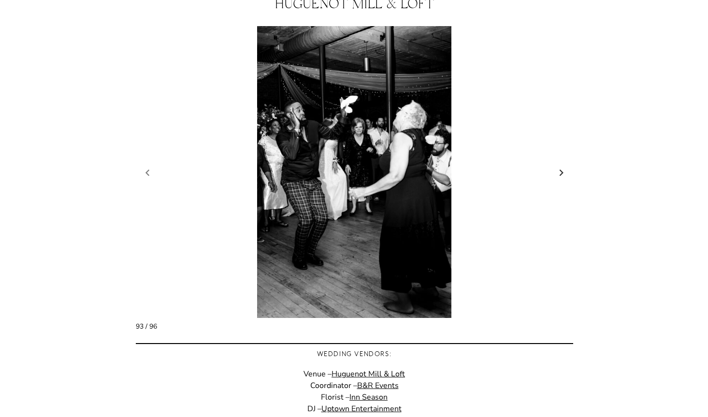
click at [560, 178] on link "Next slide" at bounding box center [562, 172] width 14 height 14
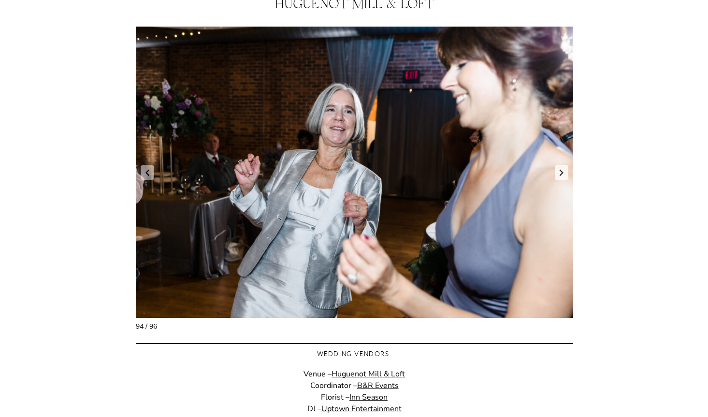
click at [560, 178] on link "Next slide" at bounding box center [562, 172] width 14 height 14
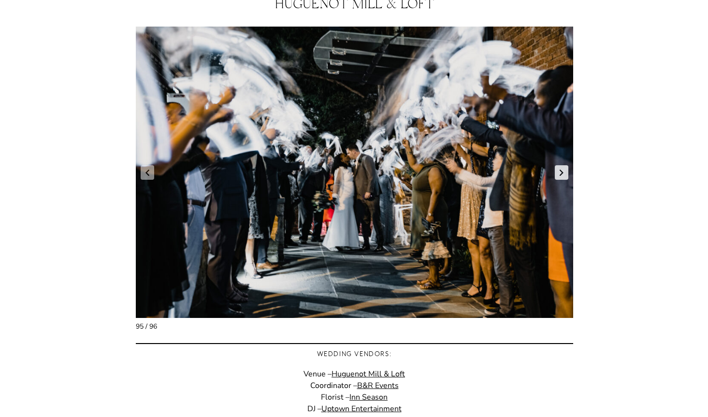
click at [560, 178] on link "Next slide" at bounding box center [562, 172] width 14 height 14
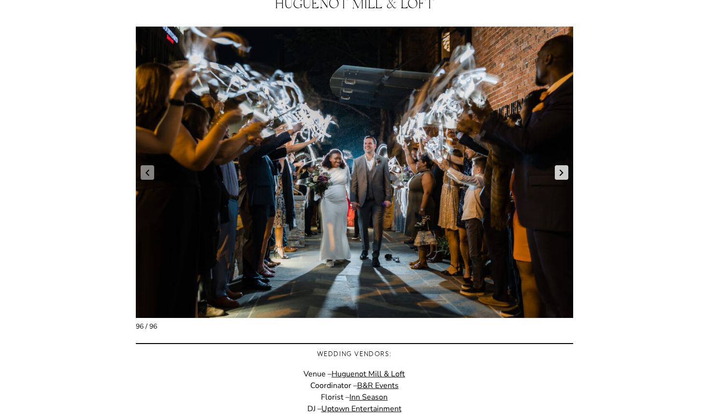
click at [565, 177] on link "Next slide" at bounding box center [562, 172] width 14 height 14
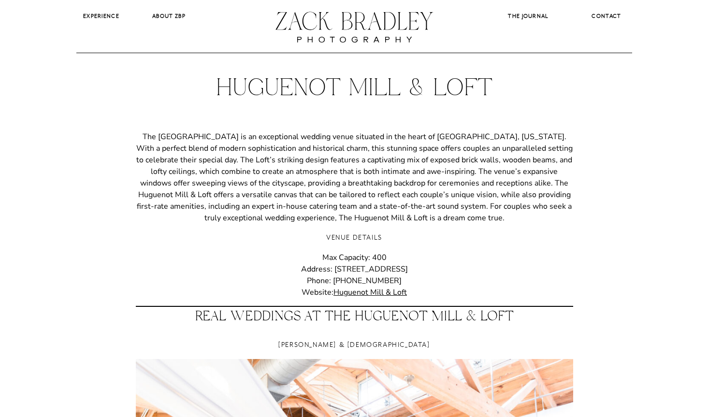
scroll to position [0, 0]
click at [100, 18] on b "Experience" at bounding box center [101, 16] width 36 height 7
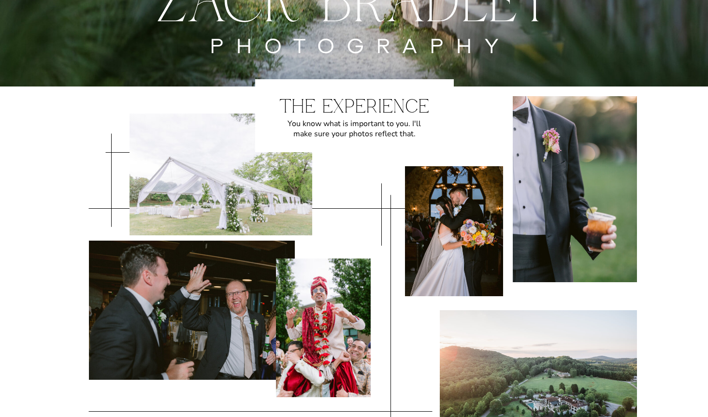
scroll to position [145, 0]
